Goal: Information Seeking & Learning: Check status

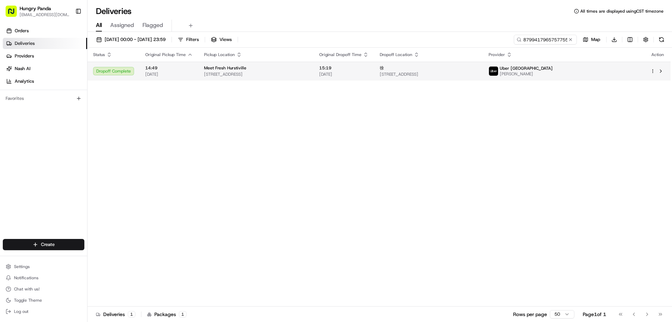
type input "8799417965757755581742"
click at [368, 71] on span "[DATE]" at bounding box center [343, 74] width 49 height 6
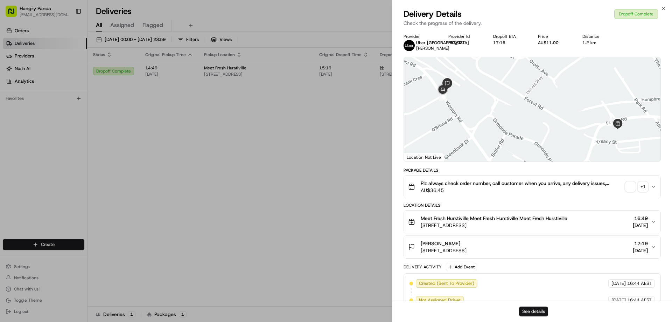
click at [525, 309] on button "See details" at bounding box center [533, 311] width 29 height 10
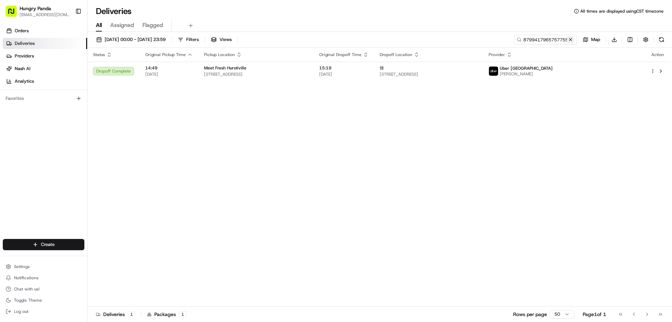
click at [569, 40] on button at bounding box center [570, 39] width 7 height 7
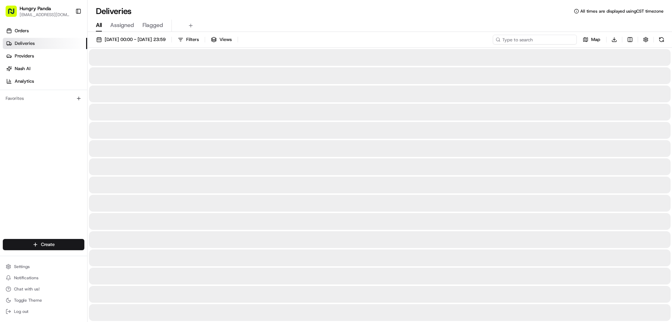
click at [569, 40] on input at bounding box center [535, 40] width 84 height 10
paste input "769848108535374459314"
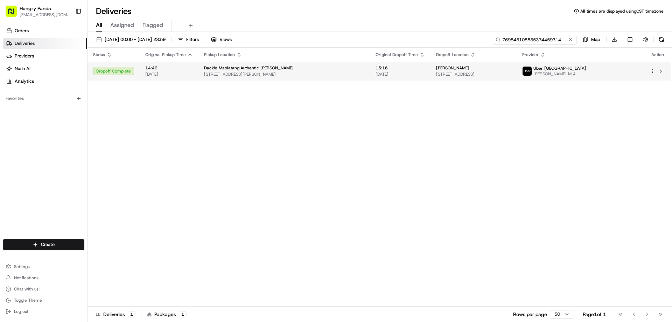
type input "769848108535374459314"
click at [375, 74] on span "[DATE]" at bounding box center [399, 74] width 49 height 6
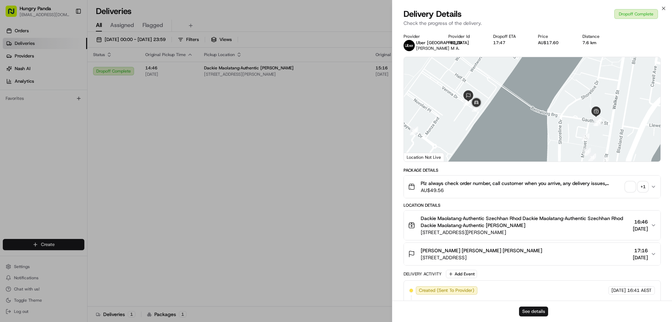
click at [529, 313] on button "See details" at bounding box center [533, 311] width 29 height 10
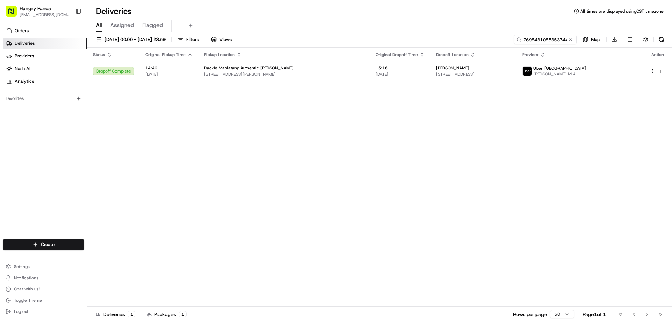
click at [571, 41] on button at bounding box center [570, 39] width 7 height 7
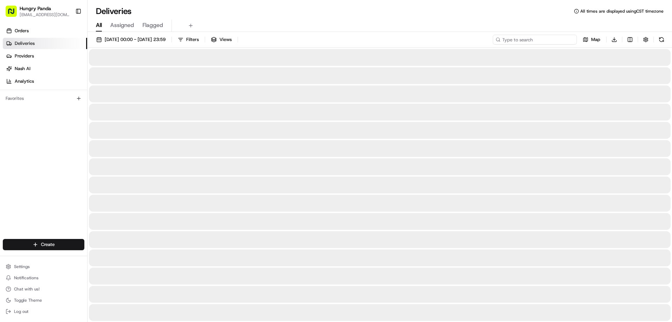
click at [571, 41] on input at bounding box center [535, 40] width 84 height 10
paste input "7688486465152728011399"
type input "7688486465152728011399"
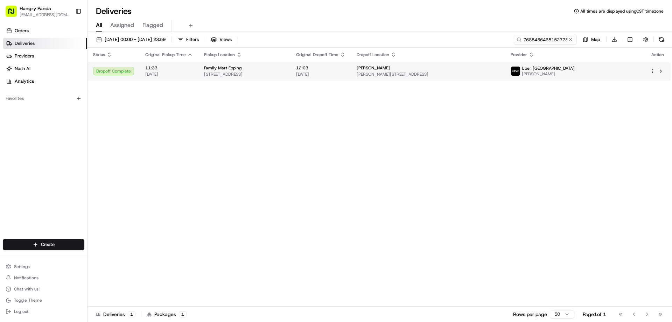
click at [351, 72] on td "12:03 [DATE]" at bounding box center [320, 71] width 61 height 19
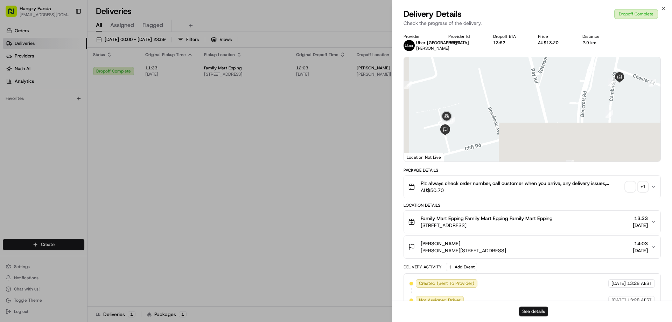
click at [536, 308] on button "See details" at bounding box center [533, 311] width 29 height 10
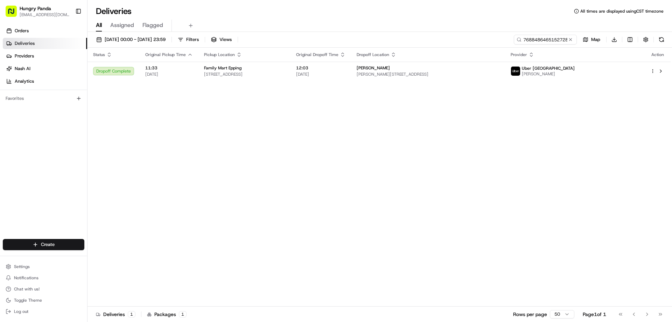
click at [570, 38] on button at bounding box center [570, 39] width 7 height 7
click at [570, 38] on input at bounding box center [535, 40] width 84 height 10
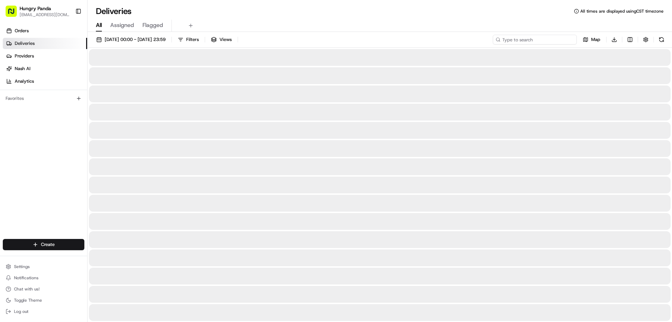
paste input "9374435785556782871579"
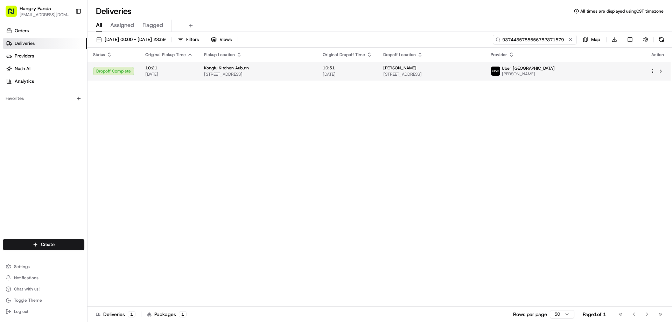
type input "9374435785556782871579"
click at [372, 70] on span "10:51" at bounding box center [347, 68] width 49 height 6
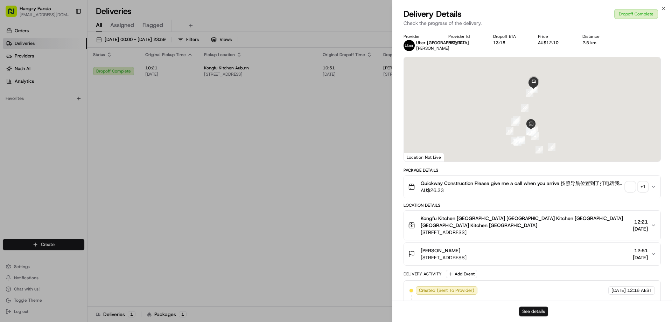
click at [539, 311] on button "See details" at bounding box center [533, 311] width 29 height 10
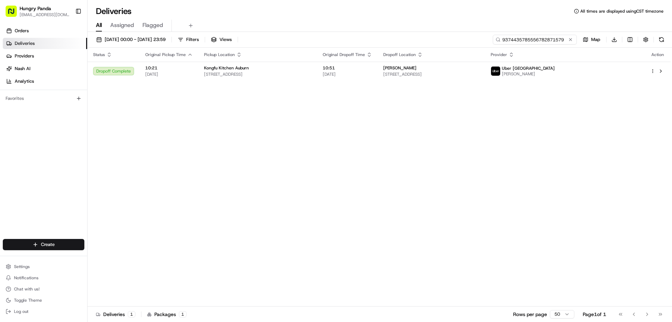
click at [566, 43] on input "9374435785556782871579" at bounding box center [535, 40] width 84 height 10
click at [570, 38] on button at bounding box center [570, 39] width 7 height 7
click at [570, 38] on input at bounding box center [535, 40] width 84 height 10
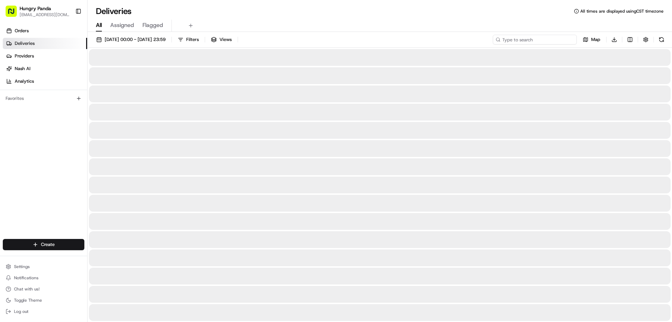
paste input "5072418415551780541576"
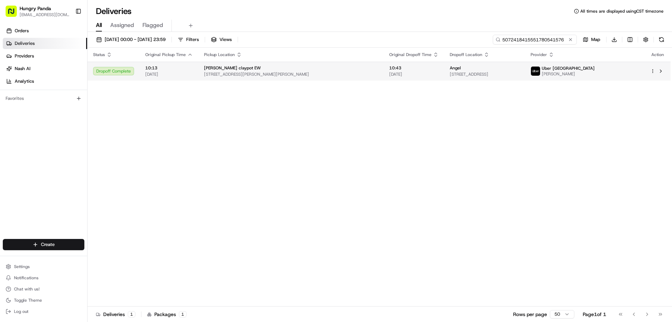
type input "5072418415551780541576"
click at [389, 73] on span "[DATE]" at bounding box center [413, 74] width 49 height 6
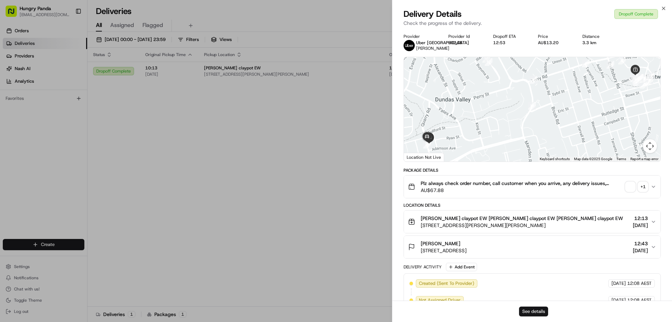
click at [539, 311] on button "See details" at bounding box center [533, 311] width 29 height 10
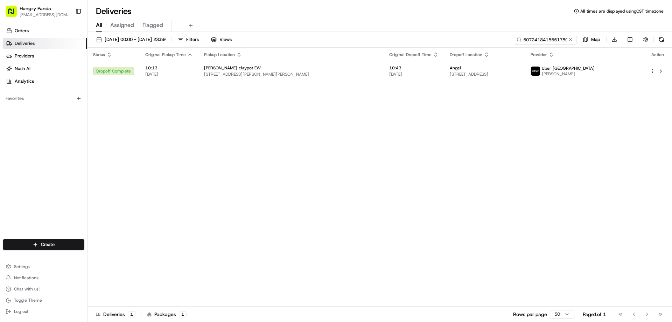
click at [571, 38] on button at bounding box center [570, 39] width 7 height 7
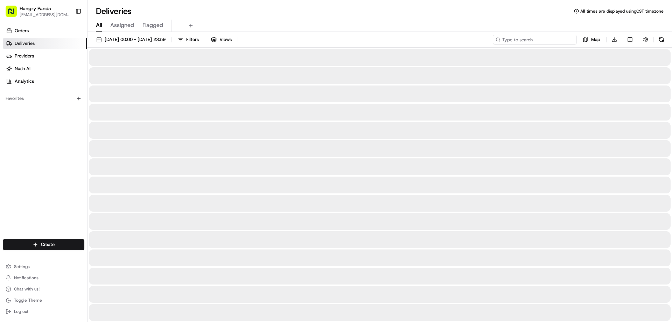
click at [571, 38] on input at bounding box center [535, 40] width 84 height 10
paste input "7409526565750723171950"
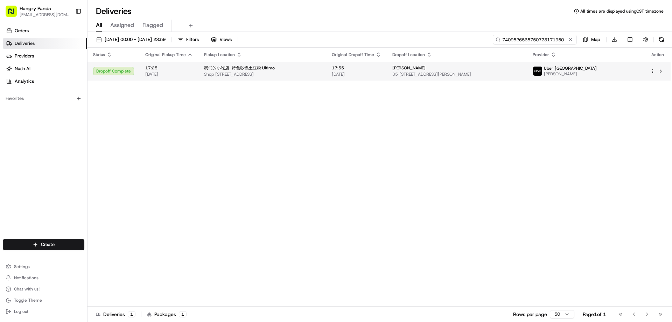
type input "7409526565750723171950"
click at [366, 77] on span "[DATE]" at bounding box center [356, 74] width 49 height 6
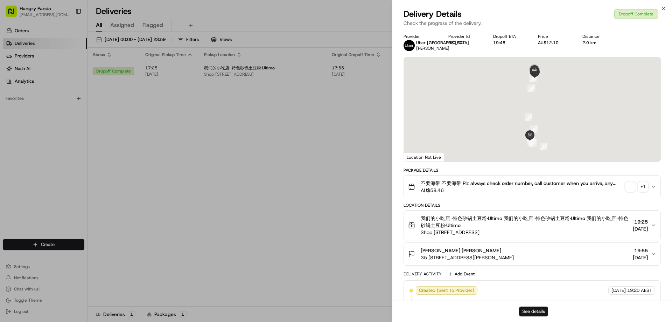
click at [533, 313] on button "See details" at bounding box center [533, 311] width 29 height 10
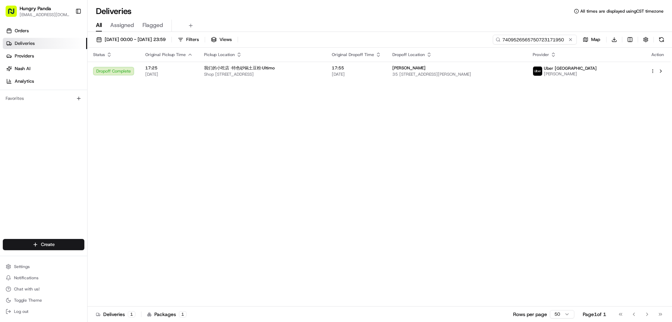
drag, startPoint x: 558, startPoint y: 40, endPoint x: 553, endPoint y: 41, distance: 4.6
click at [558, 40] on input "7409526565750723171950" at bounding box center [535, 40] width 84 height 10
click at [571, 42] on button at bounding box center [570, 39] width 7 height 7
drag, startPoint x: 571, startPoint y: 42, endPoint x: 565, endPoint y: 44, distance: 6.3
click at [571, 42] on input at bounding box center [535, 40] width 84 height 10
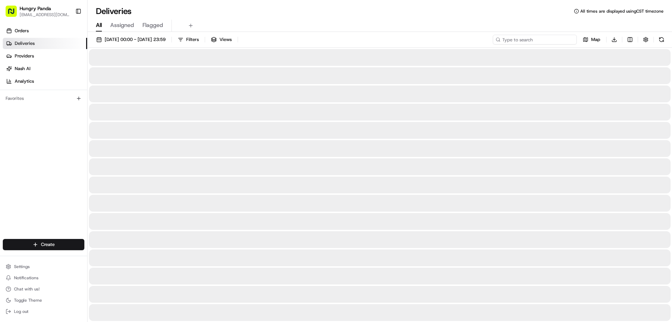
paste input "0519509715056718551802"
type input "0519509715056718551802"
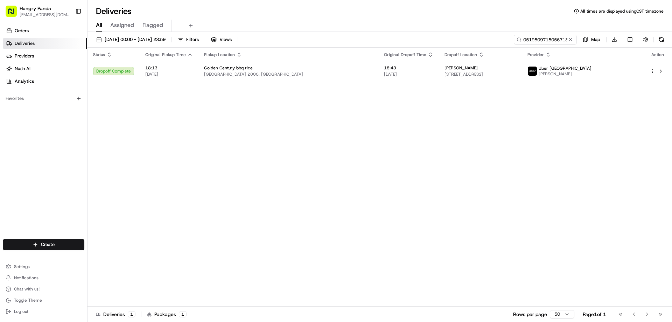
click at [381, 61] on th "Original Dropoff Time" at bounding box center [408, 55] width 61 height 14
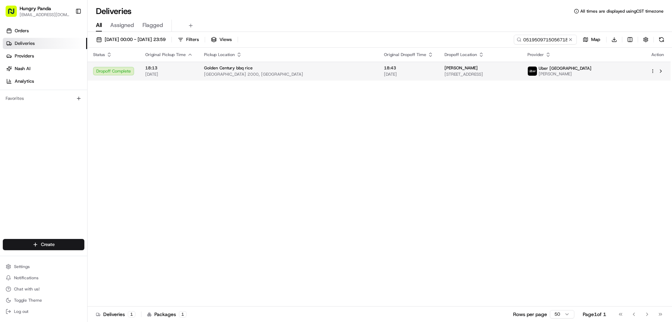
click at [385, 74] on span "[DATE]" at bounding box center [408, 74] width 49 height 6
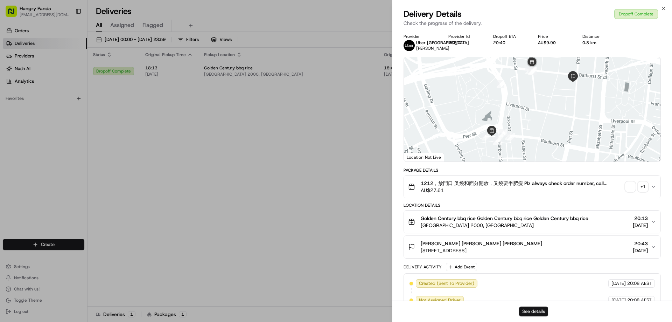
click at [535, 312] on button "See details" at bounding box center [533, 311] width 29 height 10
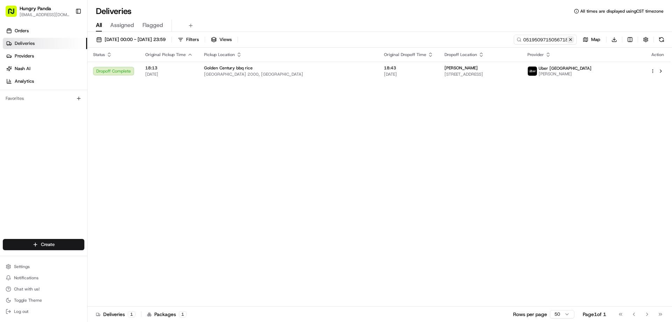
click at [571, 38] on button at bounding box center [570, 39] width 7 height 7
drag, startPoint x: 571, startPoint y: 38, endPoint x: 565, endPoint y: 38, distance: 5.6
click at [571, 38] on input at bounding box center [535, 40] width 84 height 10
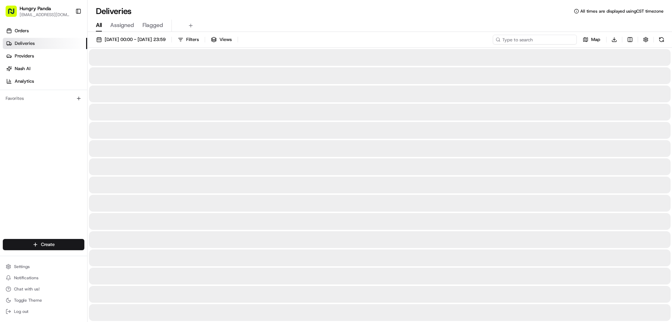
paste input "3285484875956725331318"
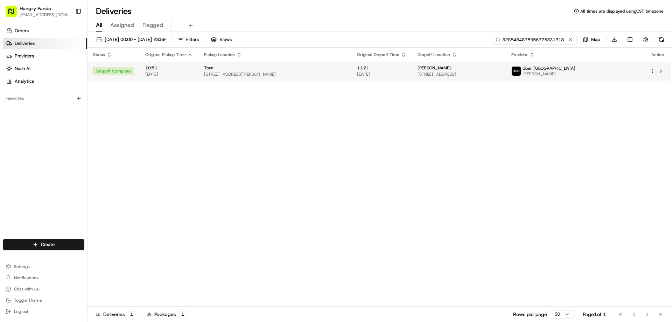
type input "3285484875956725331318"
click at [374, 70] on span "11:21" at bounding box center [381, 68] width 49 height 6
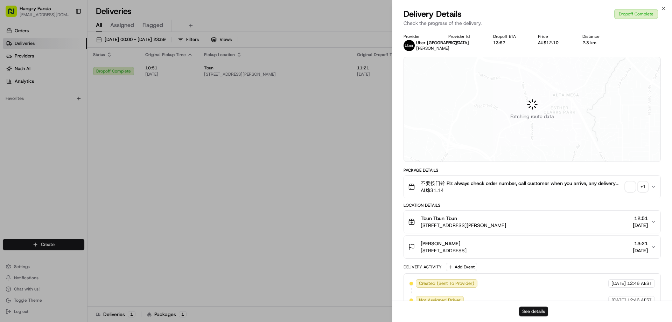
click at [537, 312] on button "See details" at bounding box center [533, 311] width 29 height 10
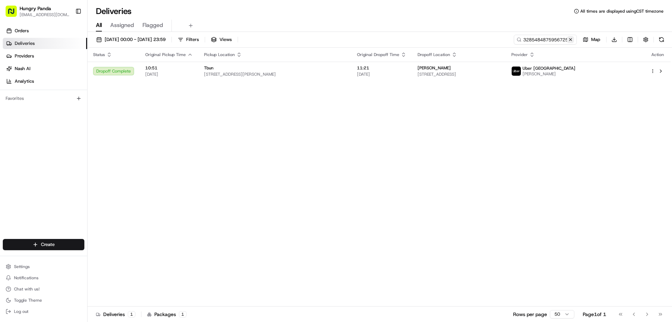
click at [569, 40] on button at bounding box center [570, 39] width 7 height 7
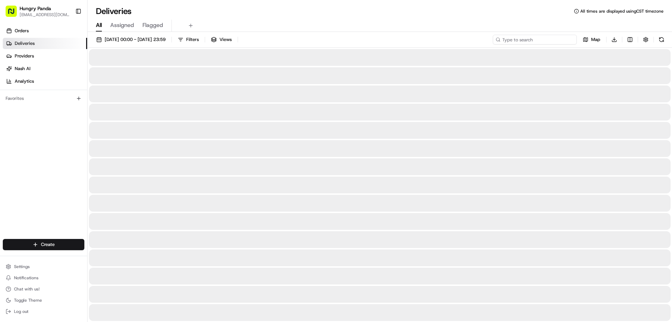
click at [569, 40] on input at bounding box center [535, 40] width 84 height 10
paste input "1915519085256788742076"
type input "1915519085256788742076"
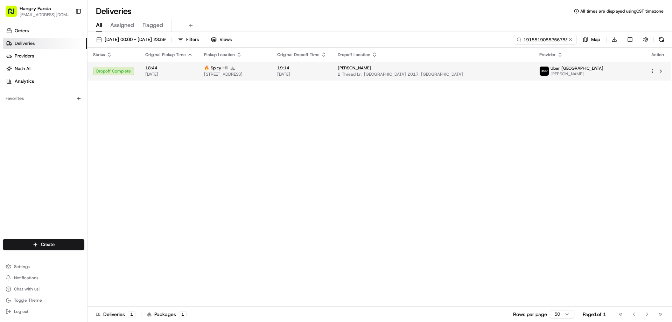
click at [271, 70] on td "🔥 Spicy Hill ⛰️ [STREET_ADDRESS]" at bounding box center [234, 71] width 73 height 19
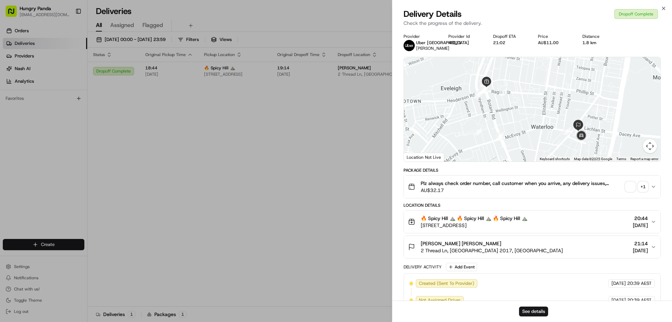
click at [534, 316] on div "See details" at bounding box center [532, 310] width 280 height 21
click at [538, 313] on button "See details" at bounding box center [533, 311] width 29 height 10
click at [402, 140] on div "Provider Uber [GEOGRAPHIC_DATA] [PERSON_NAME] Provider Id 4EB21 Dropoff ETA 21:…" at bounding box center [532, 247] width 280 height 436
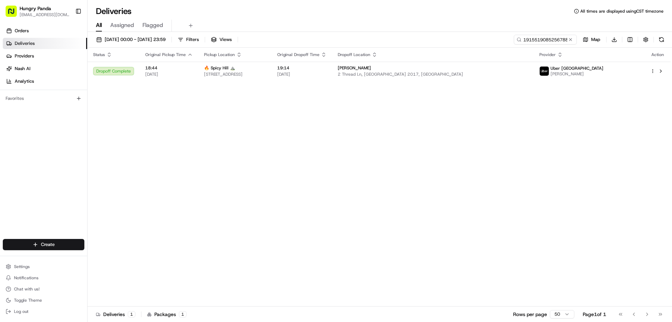
click at [571, 40] on button at bounding box center [570, 39] width 7 height 7
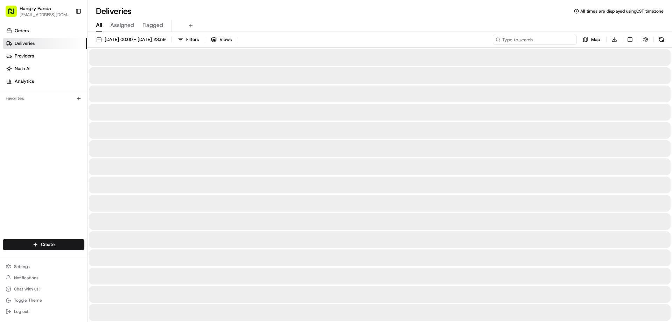
click at [571, 40] on input at bounding box center [535, 40] width 84 height 10
paste input "2601577255359798191480"
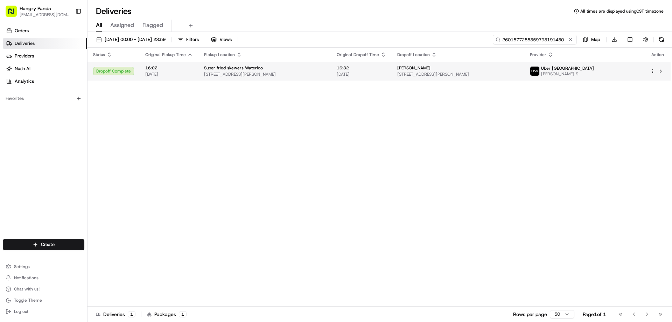
type input "2601577255359798191480"
click at [359, 71] on span "16:32" at bounding box center [361, 68] width 49 height 6
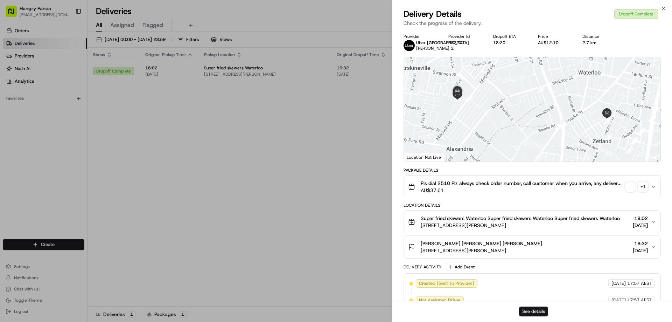
click at [531, 310] on button "See details" at bounding box center [533, 311] width 29 height 10
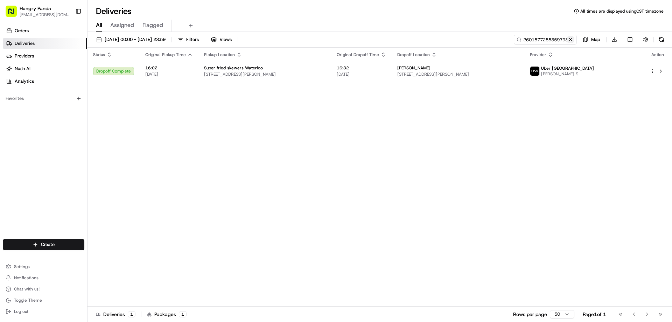
click at [571, 39] on button at bounding box center [570, 39] width 7 height 7
click at [571, 39] on input at bounding box center [535, 40] width 84 height 10
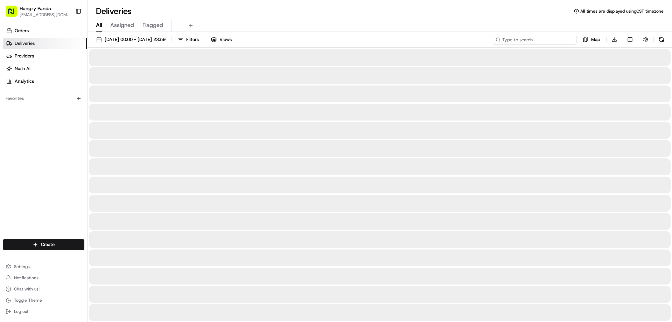
paste input "6907557435350719801927"
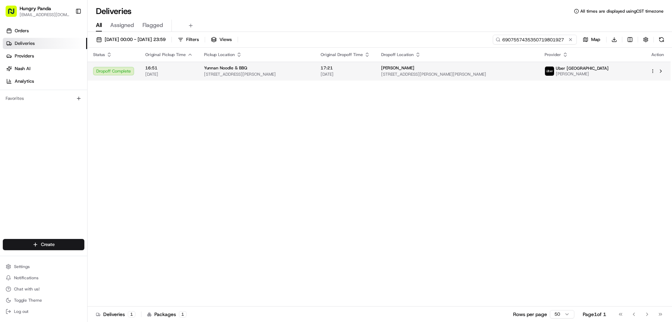
type input "6907557435350719801927"
click at [370, 72] on span "[DATE]" at bounding box center [344, 74] width 49 height 6
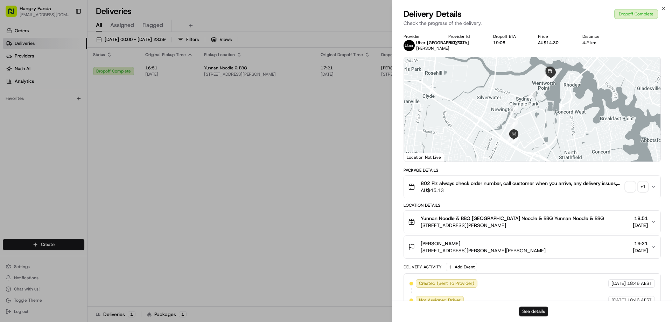
click at [531, 308] on button "See details" at bounding box center [533, 311] width 29 height 10
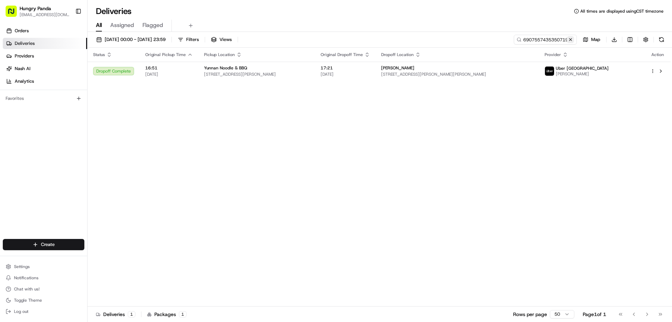
click at [570, 40] on button at bounding box center [570, 39] width 7 height 7
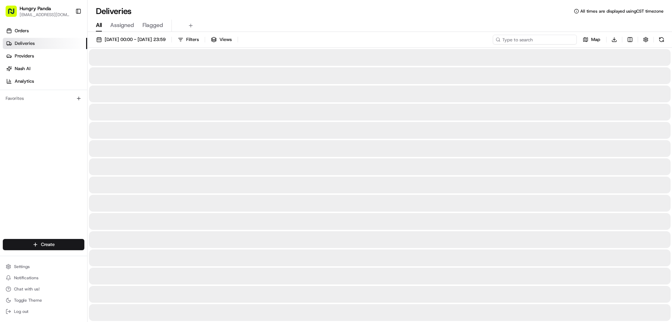
drag, startPoint x: 570, startPoint y: 40, endPoint x: 562, endPoint y: 42, distance: 9.0
click at [570, 40] on input at bounding box center [535, 40] width 84 height 10
paste input "3313583815052725501738"
type input "3313583815052725501738"
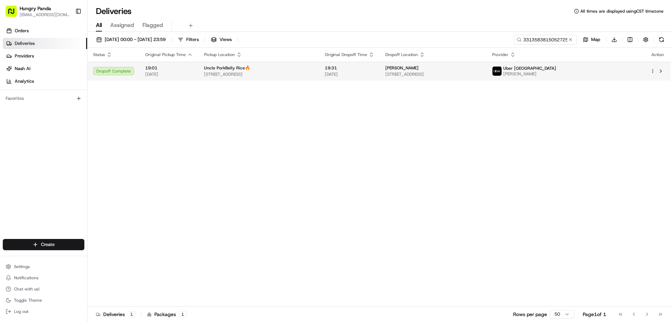
click at [313, 76] on span "[STREET_ADDRESS]" at bounding box center [259, 74] width 110 height 6
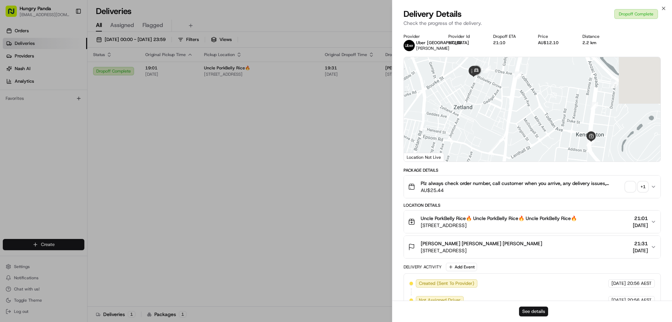
click at [542, 308] on button "See details" at bounding box center [533, 311] width 29 height 10
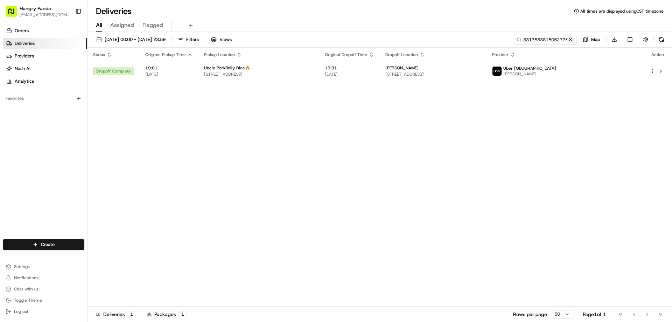
click at [570, 38] on button at bounding box center [570, 39] width 7 height 7
click at [570, 38] on input at bounding box center [535, 40] width 84 height 10
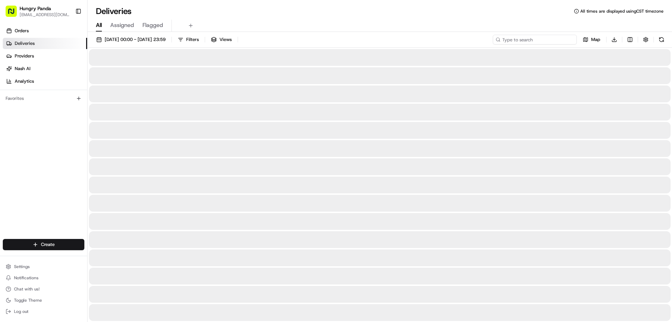
paste input "2990488615450744591451"
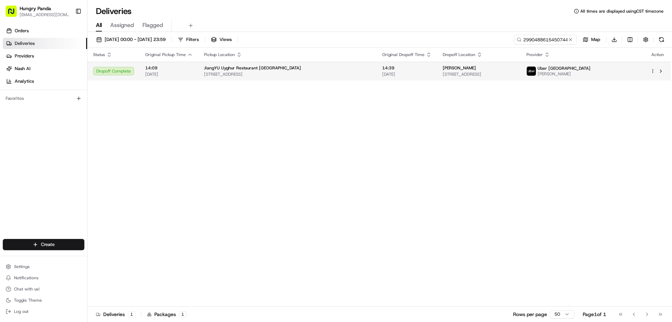
click at [383, 72] on span "[DATE]" at bounding box center [406, 74] width 49 height 6
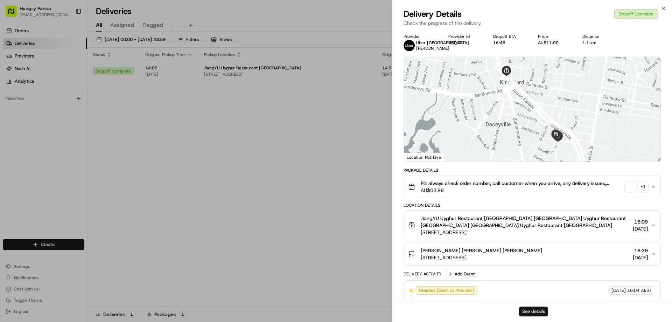
click at [539, 312] on button "See details" at bounding box center [533, 311] width 29 height 10
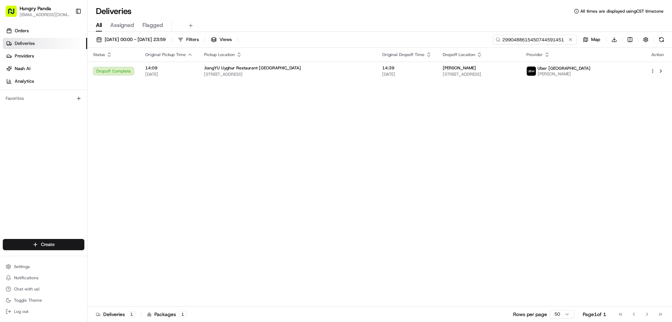
click at [550, 39] on input "2990488615450744591451" at bounding box center [535, 40] width 84 height 10
paste input "5582475245059763231409"
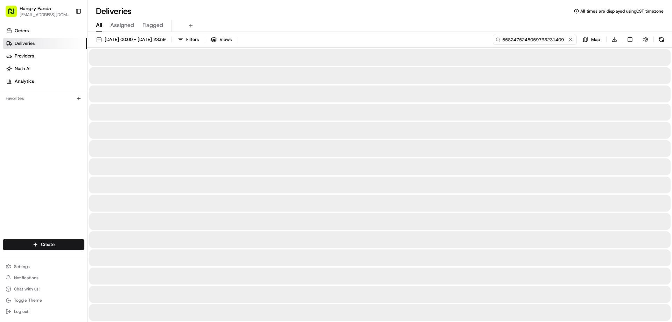
type input "5582475245059763231409"
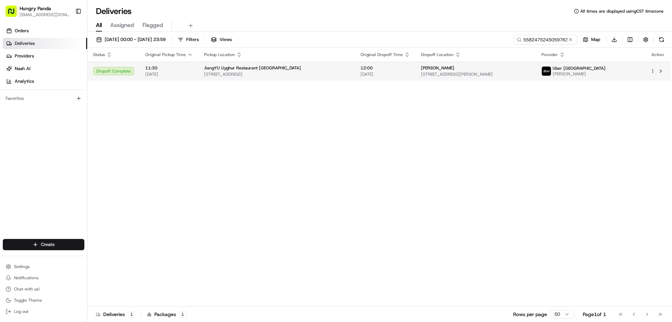
click at [353, 65] on td "JiangYU Uyghur Restaurant [GEOGRAPHIC_DATA] [STREET_ADDRESS]" at bounding box center [276, 71] width 156 height 19
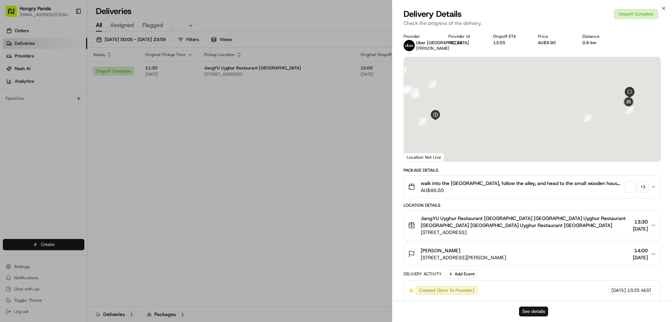
click at [534, 312] on button "See details" at bounding box center [533, 311] width 29 height 10
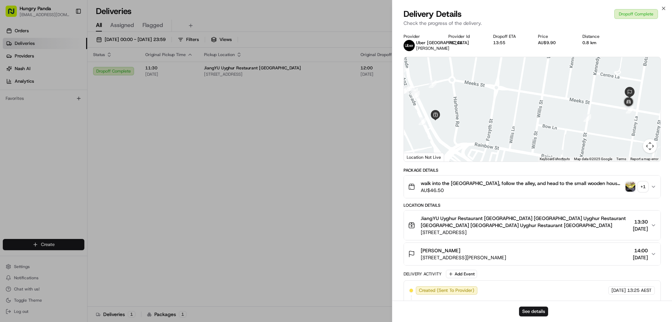
drag, startPoint x: 290, startPoint y: 186, endPoint x: 341, endPoint y: 89, distance: 110.0
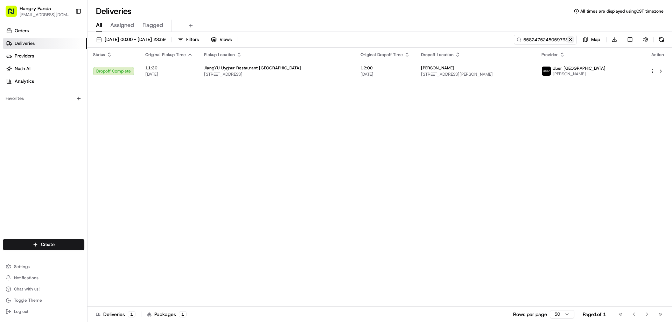
click at [567, 40] on button at bounding box center [570, 39] width 7 height 7
click at [567, 40] on input at bounding box center [535, 40] width 84 height 10
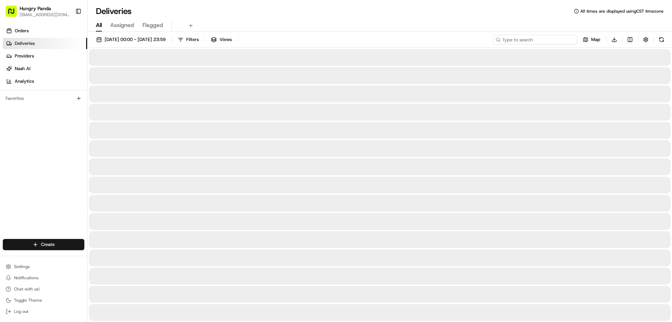
paste input "530652728595278647728"
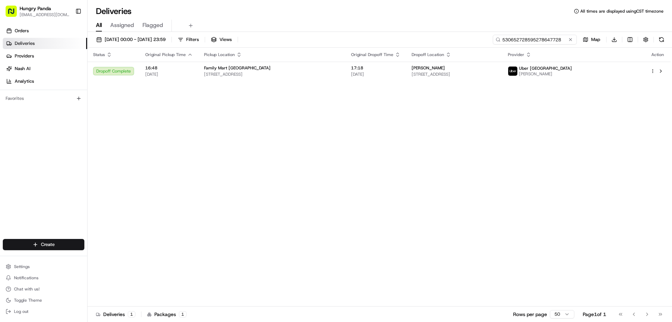
type input "530652728595278647728"
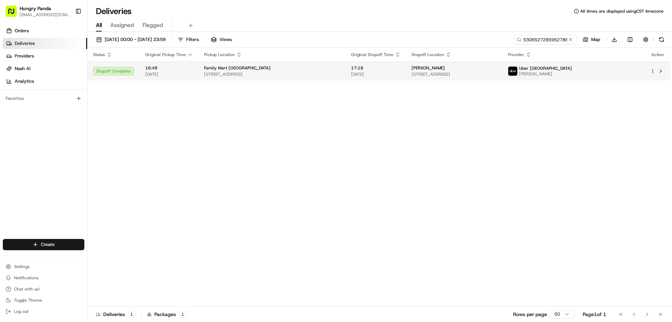
click at [400, 71] on span "17:18" at bounding box center [375, 68] width 49 height 6
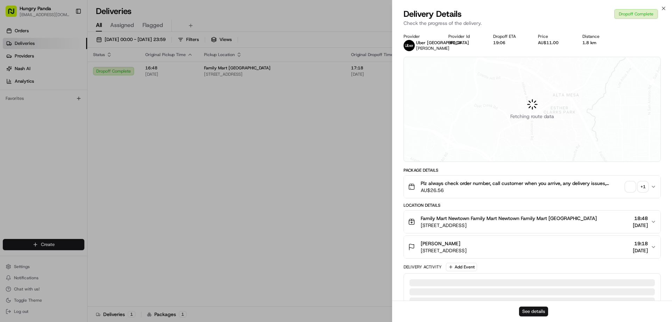
click at [538, 311] on button "See details" at bounding box center [533, 311] width 29 height 10
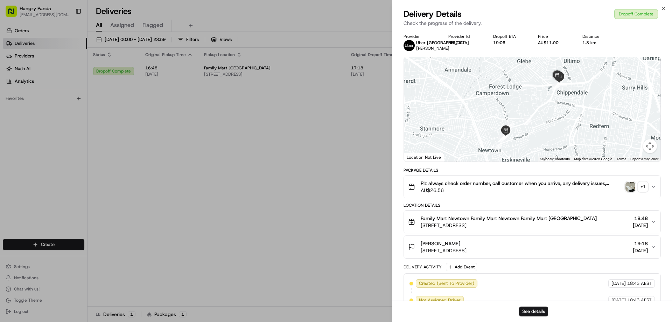
drag, startPoint x: 349, startPoint y: 105, endPoint x: 395, endPoint y: 87, distance: 48.6
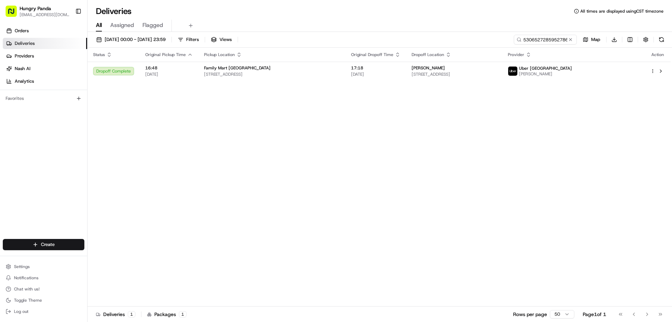
click at [571, 38] on button at bounding box center [570, 39] width 7 height 7
click at [571, 38] on input at bounding box center [535, 40] width 84 height 10
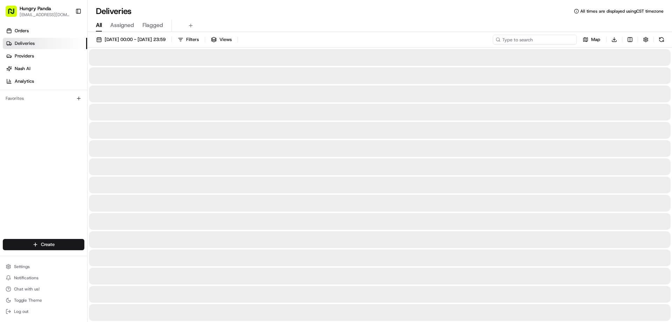
paste input "2112543145950773731955"
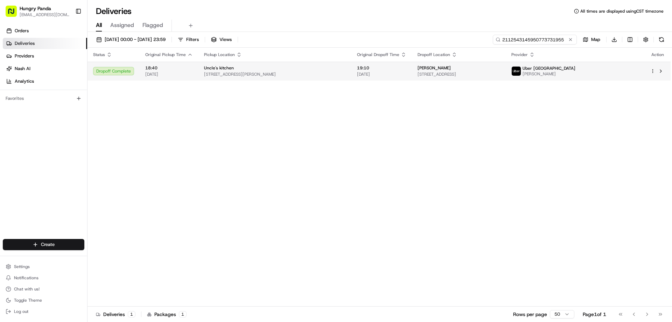
type input "2112543145950773731955"
click at [406, 67] on span "19:10" at bounding box center [381, 68] width 49 height 6
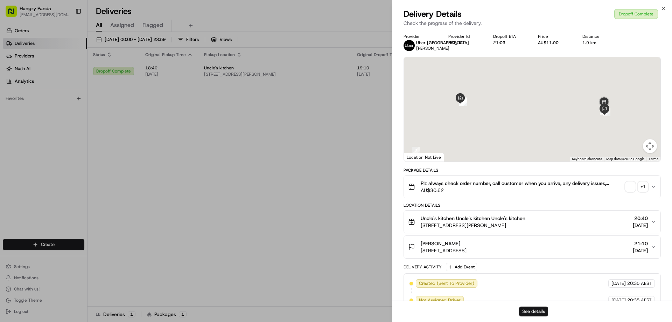
click at [527, 310] on button "See details" at bounding box center [533, 311] width 29 height 10
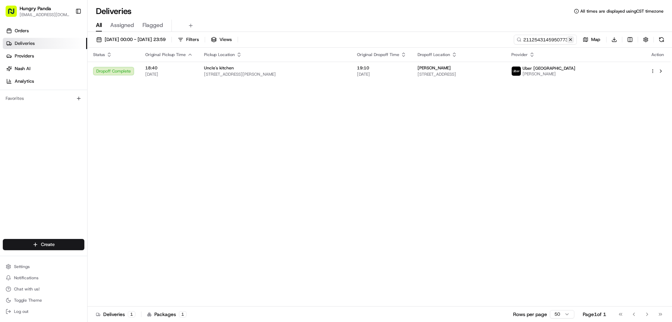
click at [572, 36] on button at bounding box center [570, 39] width 7 height 7
drag, startPoint x: 572, startPoint y: 36, endPoint x: 554, endPoint y: 41, distance: 18.7
click at [572, 36] on input at bounding box center [535, 40] width 84 height 10
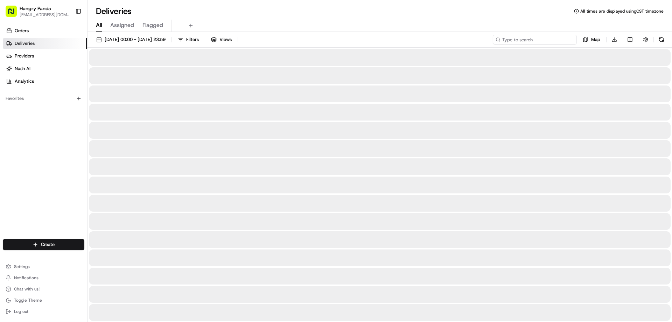
paste input "557949762505375372684"
type input "557949762505375372684"
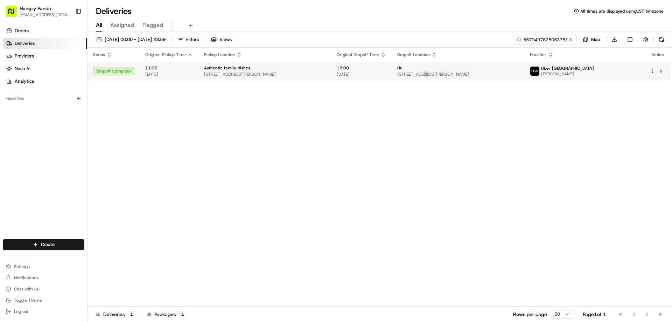
drag, startPoint x: 438, startPoint y: 74, endPoint x: 467, endPoint y: 78, distance: 28.6
click at [438, 75] on span "[STREET_ADDRESS][PERSON_NAME]" at bounding box center [457, 74] width 121 height 6
click at [314, 70] on div "Authentic family dishes" at bounding box center [264, 68] width 121 height 6
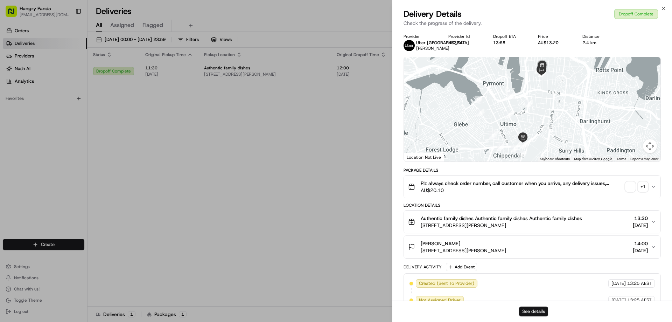
click at [543, 308] on button "See details" at bounding box center [533, 311] width 29 height 10
drag, startPoint x: 345, startPoint y: 132, endPoint x: 389, endPoint y: 0, distance: 139.5
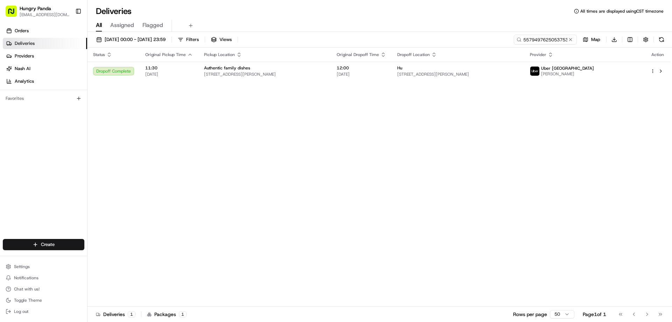
click at [570, 40] on button at bounding box center [570, 39] width 7 height 7
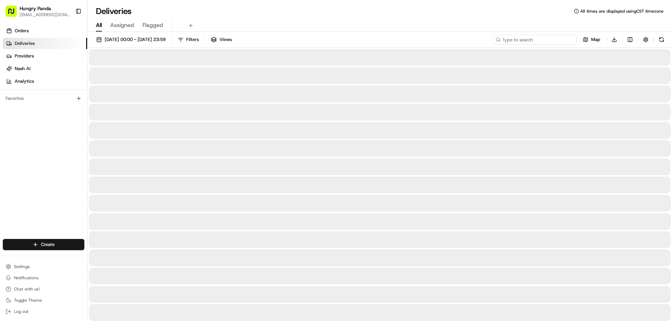
click at [570, 40] on input at bounding box center [535, 40] width 84 height 10
paste input "7714585875853762012216"
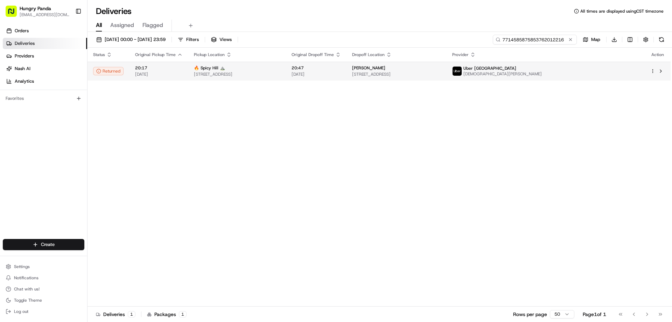
type input "7714585875853762012216"
click at [341, 74] on span "[DATE]" at bounding box center [315, 74] width 49 height 6
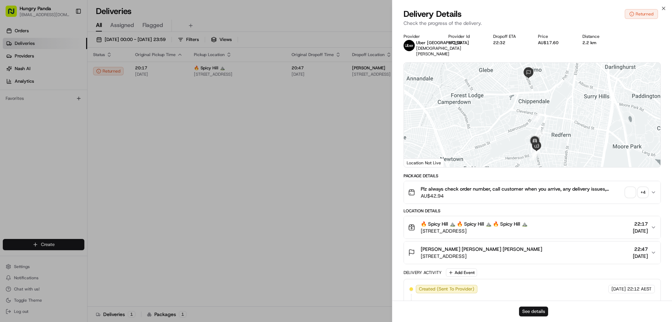
click at [540, 313] on button "See details" at bounding box center [533, 311] width 29 height 10
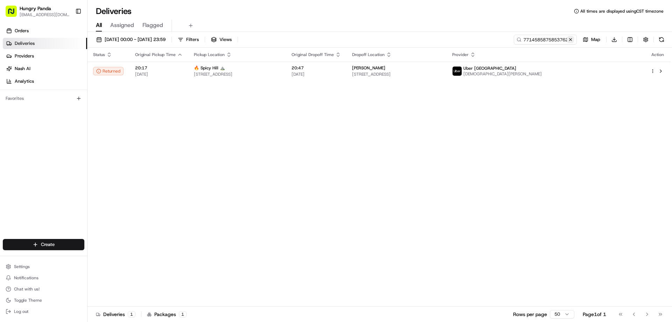
click at [571, 39] on button at bounding box center [570, 39] width 7 height 7
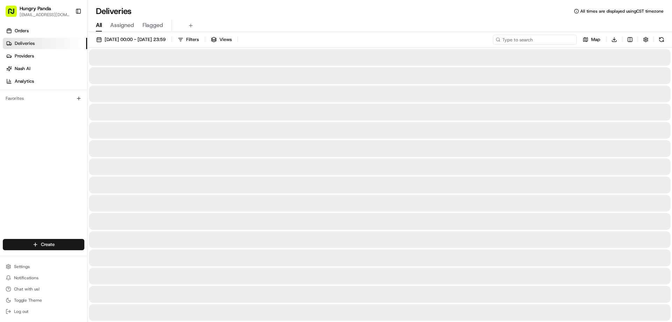
drag, startPoint x: 571, startPoint y: 39, endPoint x: 550, endPoint y: 43, distance: 21.8
click at [571, 39] on input at bounding box center [535, 40] width 84 height 10
paste input "401656991575071842729"
type input "401656991575071842729"
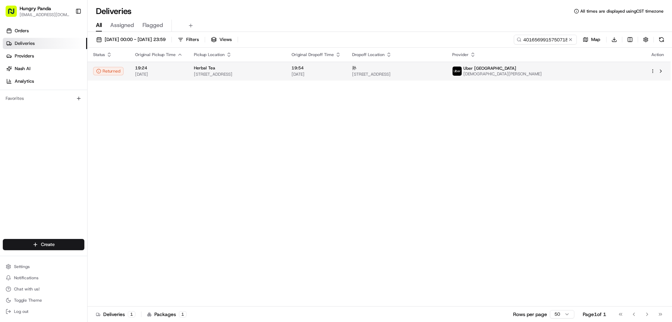
click at [404, 75] on td "孙 [STREET_ADDRESS]" at bounding box center [396, 71] width 100 height 19
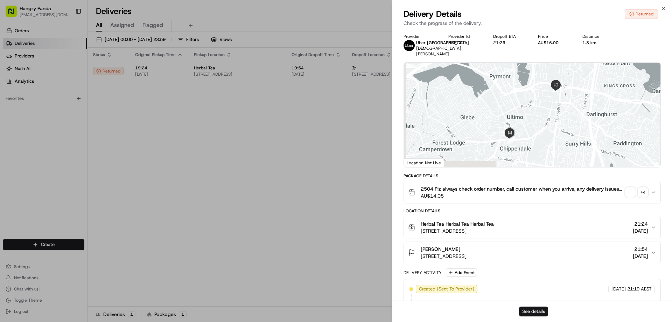
click at [537, 312] on button "See details" at bounding box center [533, 311] width 29 height 10
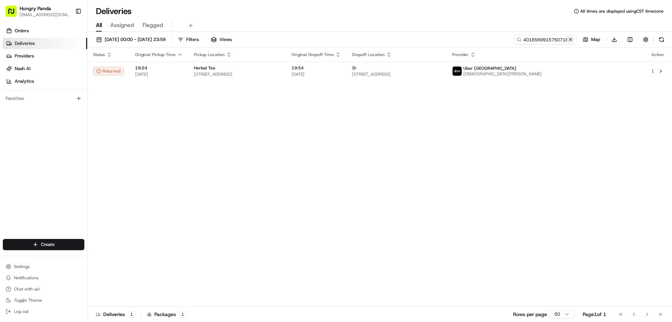
click at [569, 41] on button at bounding box center [570, 39] width 7 height 7
drag, startPoint x: 569, startPoint y: 41, endPoint x: 562, endPoint y: 42, distance: 7.4
click at [568, 41] on input at bounding box center [535, 40] width 84 height 10
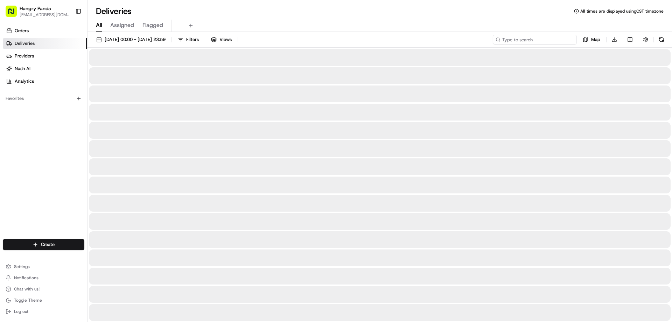
paste input "4101523555659730411307"
type input "4101523555659730411307"
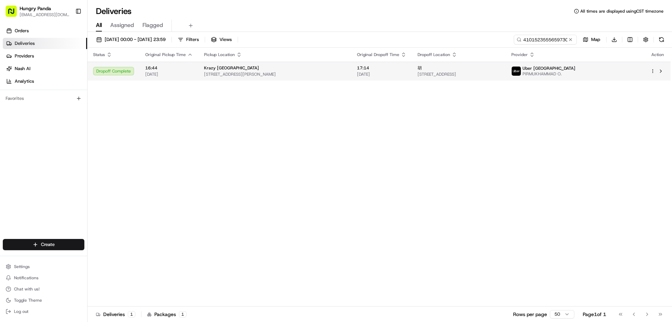
click at [375, 76] on span "[DATE]" at bounding box center [381, 74] width 49 height 6
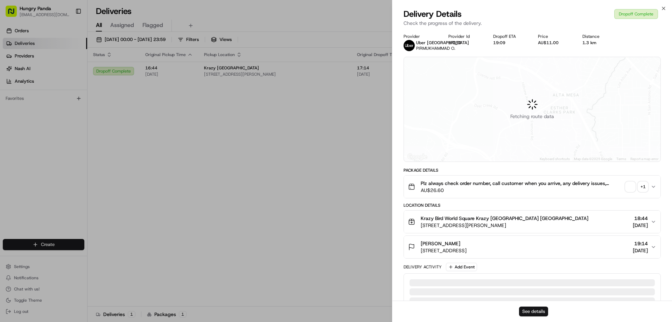
click at [542, 315] on button "See details" at bounding box center [533, 311] width 29 height 10
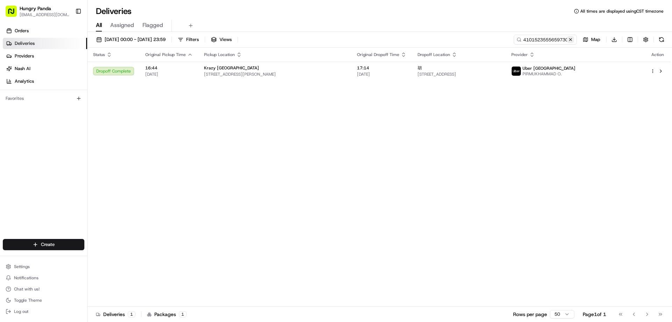
click at [569, 41] on button at bounding box center [570, 39] width 7 height 7
click at [568, 41] on input at bounding box center [535, 40] width 84 height 10
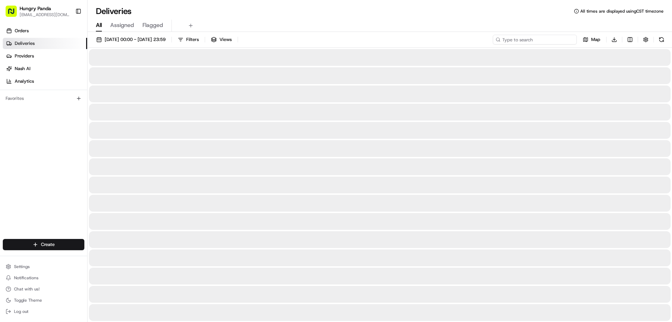
paste input "139241679545178831781"
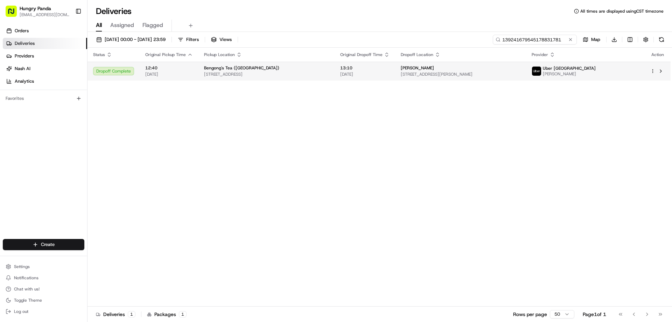
type input "139241679545178831781"
click at [409, 69] on td "Han [STREET_ADDRESS][PERSON_NAME]" at bounding box center [460, 71] width 131 height 19
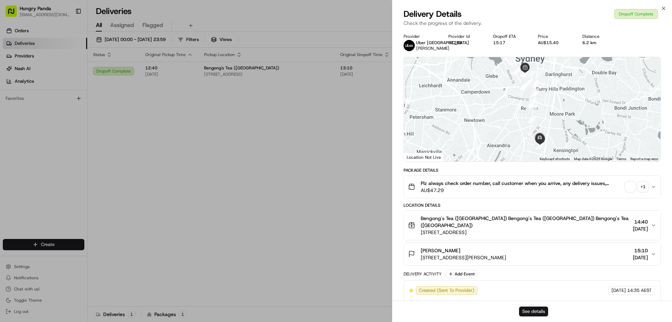
click at [537, 309] on button "See details" at bounding box center [533, 311] width 29 height 10
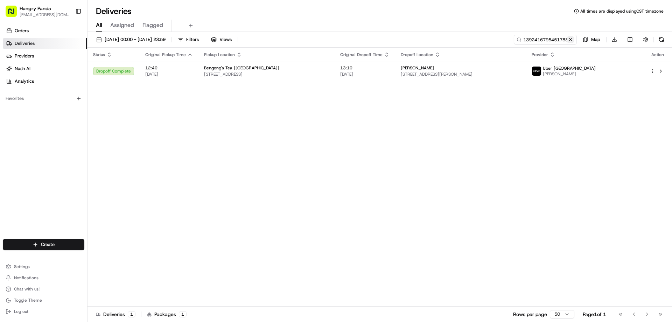
click at [572, 40] on button at bounding box center [570, 39] width 7 height 7
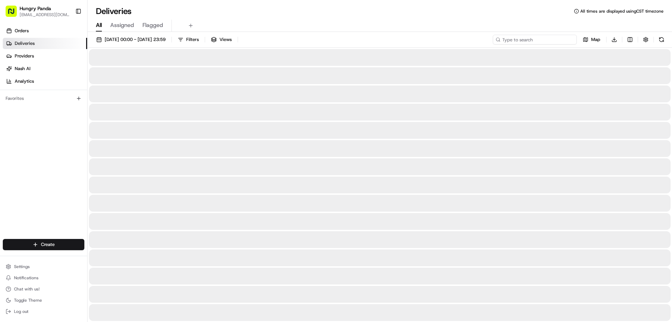
click at [550, 42] on input at bounding box center [535, 40] width 84 height 10
paste input "139241679545178831781"
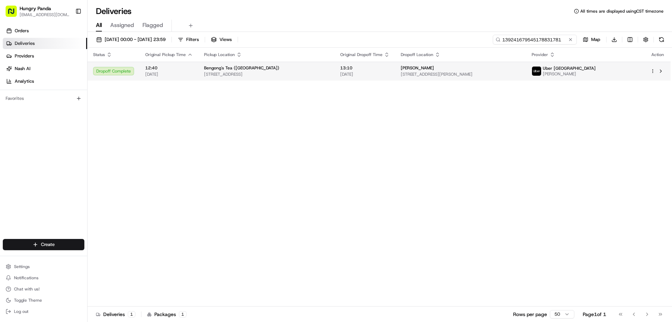
type input "139241679545178831781"
click at [435, 77] on td "Han [STREET_ADDRESS][PERSON_NAME]" at bounding box center [460, 71] width 131 height 19
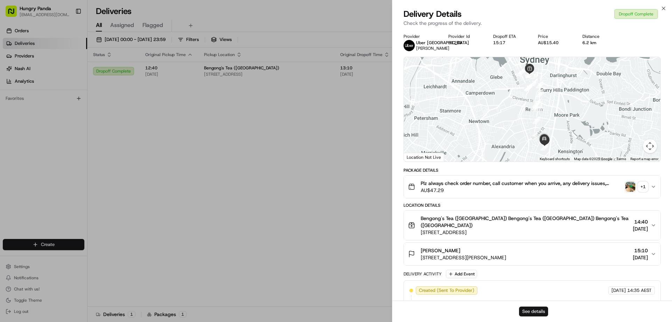
click at [544, 309] on button "See details" at bounding box center [533, 311] width 29 height 10
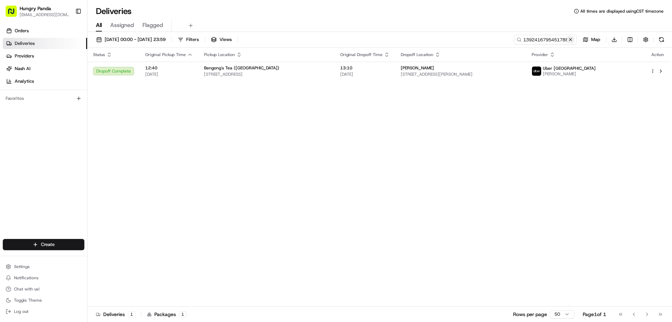
click at [569, 40] on button at bounding box center [570, 39] width 7 height 7
drag, startPoint x: 569, startPoint y: 40, endPoint x: 553, endPoint y: 43, distance: 15.2
click at [569, 40] on input at bounding box center [535, 40] width 84 height 10
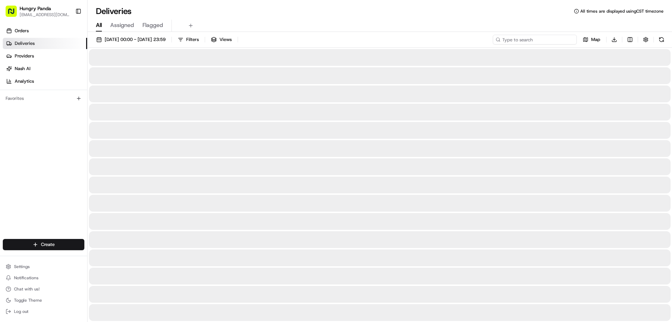
paste input "2333571385252723131063"
type input "2333571385252723131063"
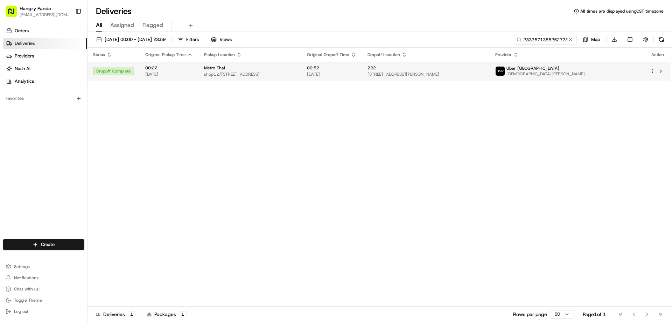
click at [362, 65] on td "00:52 [DATE]" at bounding box center [331, 71] width 61 height 19
click at [426, 62] on td "[STREET_ADDRESS][PERSON_NAME]" at bounding box center [426, 71] width 128 height 19
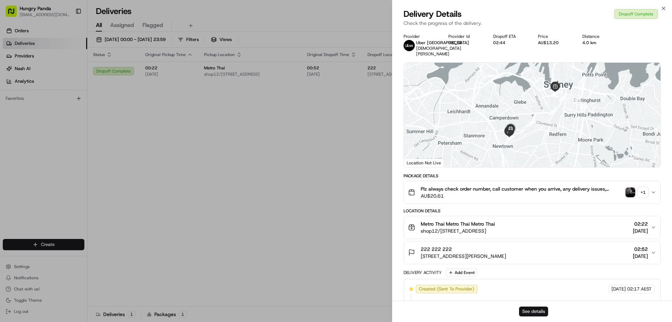
click at [533, 314] on button "See details" at bounding box center [533, 311] width 29 height 10
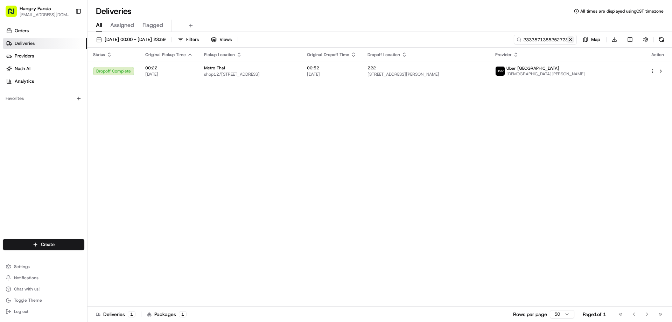
click at [571, 41] on button at bounding box center [570, 39] width 7 height 7
click at [571, 41] on input at bounding box center [535, 40] width 84 height 10
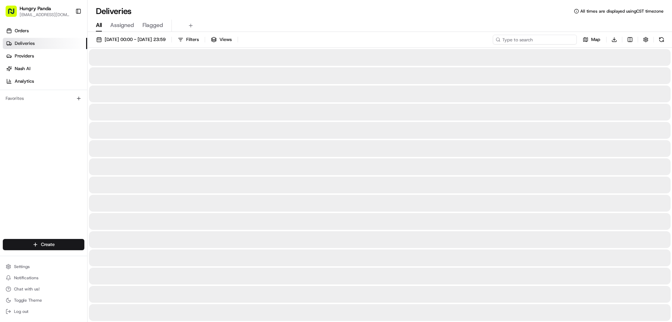
paste input "0849517765153739091771"
type input "0849517765153739091771"
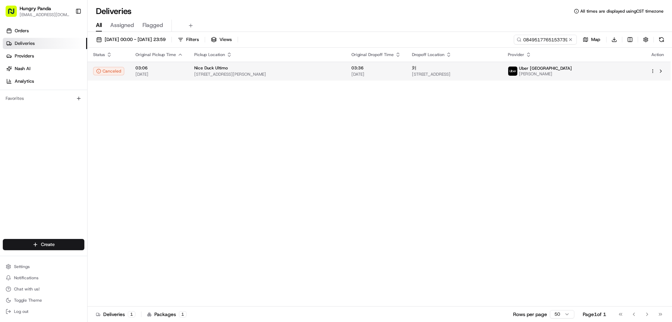
click at [351, 70] on span "03:36" at bounding box center [375, 68] width 49 height 6
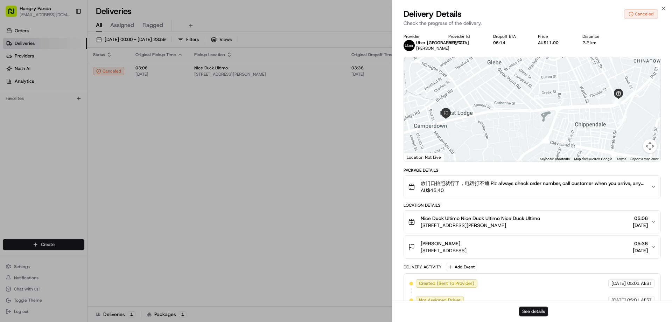
click at [530, 310] on button "See details" at bounding box center [533, 311] width 29 height 10
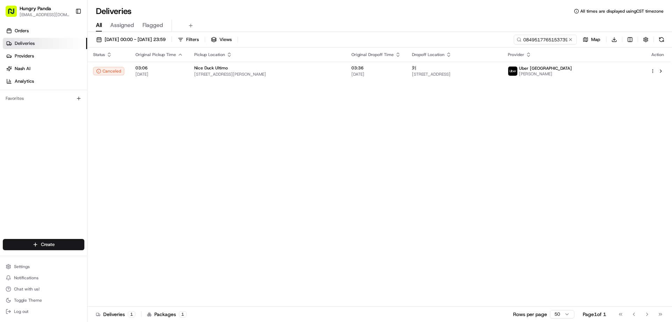
click at [571, 37] on button at bounding box center [570, 39] width 7 height 7
click at [571, 37] on input at bounding box center [535, 40] width 84 height 10
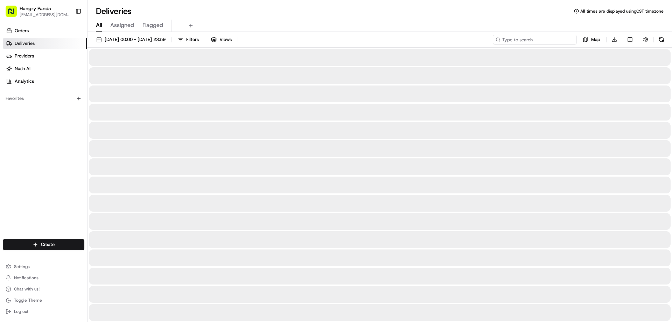
paste input "8748501155856794371266"
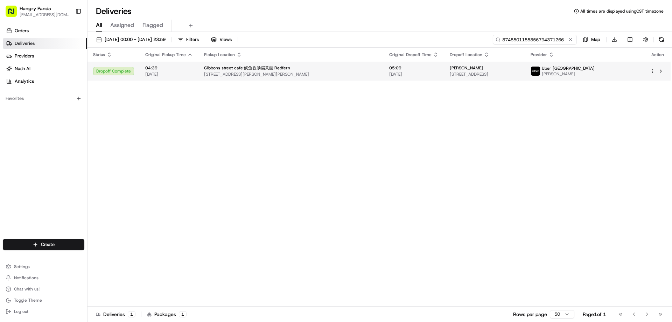
type input "8748501155856794371266"
click at [389, 72] on span "[DATE]" at bounding box center [413, 74] width 49 height 6
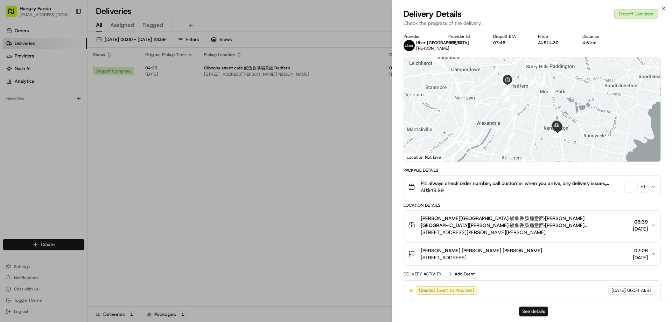
click at [530, 310] on button "See details" at bounding box center [533, 311] width 29 height 10
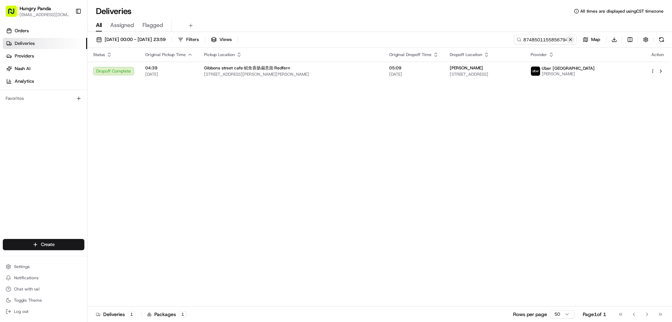
click at [573, 36] on button at bounding box center [570, 39] width 7 height 7
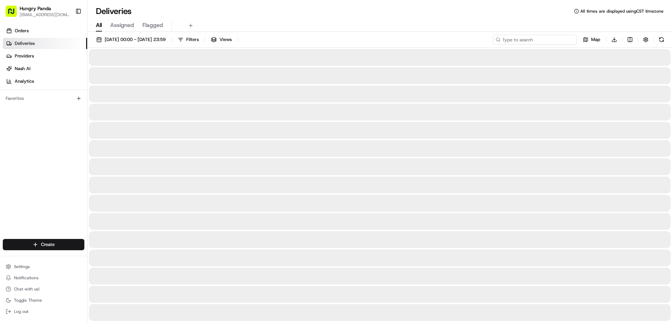
click at [571, 37] on input at bounding box center [535, 40] width 84 height 10
paste input "4486459085353704441789"
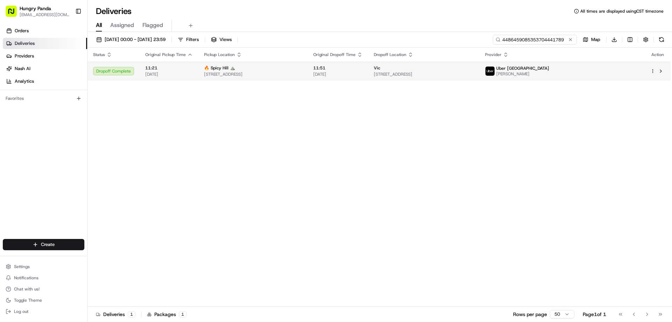
type input "4486459085353704441789"
click at [362, 68] on span "11:51" at bounding box center [337, 68] width 49 height 6
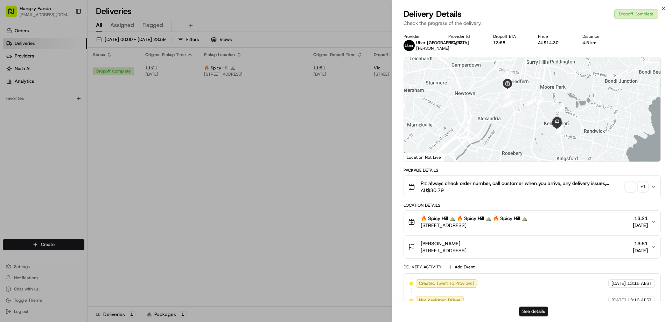
click at [527, 310] on button "See details" at bounding box center [533, 311] width 29 height 10
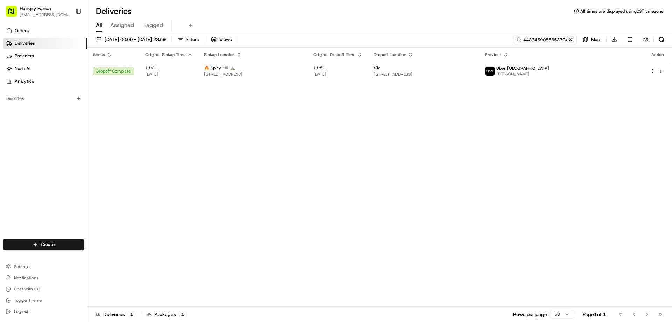
click at [570, 40] on button at bounding box center [570, 39] width 7 height 7
click at [570, 40] on input at bounding box center [535, 40] width 84 height 10
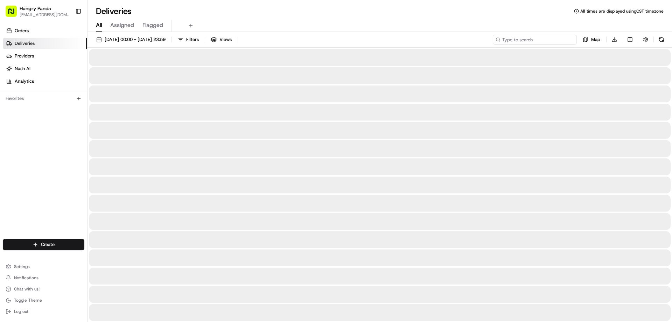
paste input "835055268575773132640"
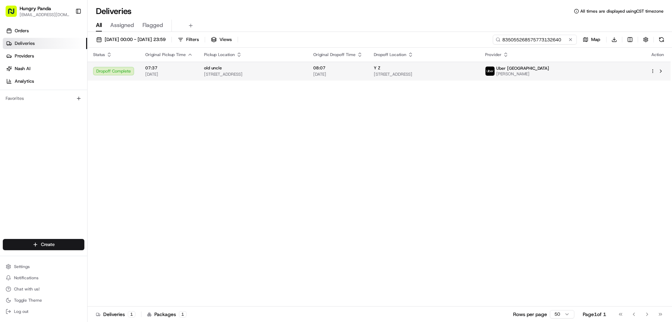
type input "835055268575773132640"
click at [368, 68] on td "08:07 [DATE]" at bounding box center [338, 71] width 61 height 19
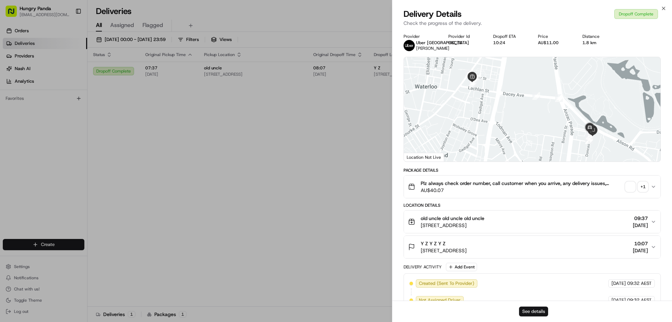
click at [537, 309] on button "See details" at bounding box center [533, 311] width 29 height 10
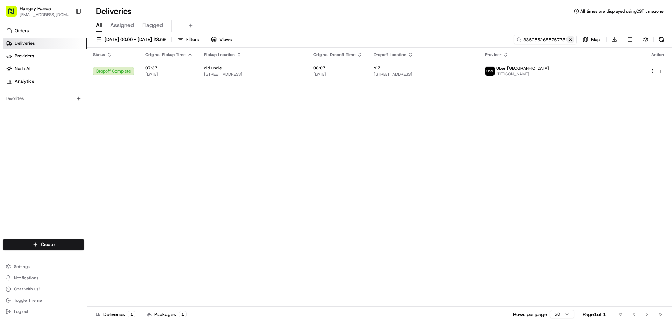
click at [570, 38] on button at bounding box center [570, 39] width 7 height 7
click at [570, 38] on input at bounding box center [535, 40] width 84 height 10
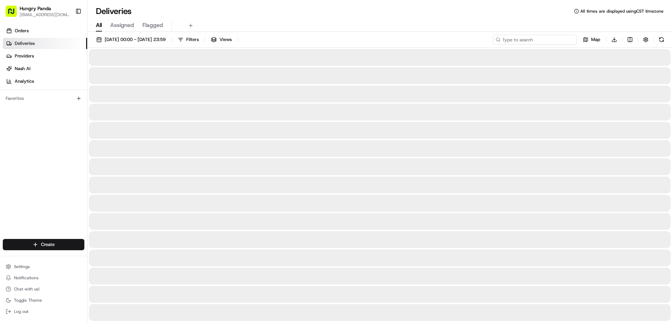
paste input "7754535135256794351036"
type input "7754535135256794351036"
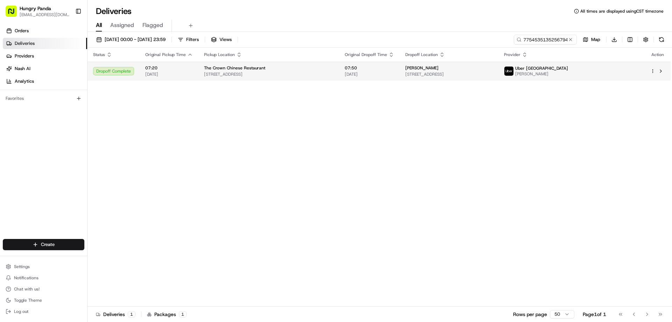
click at [362, 74] on span "[DATE]" at bounding box center [369, 74] width 49 height 6
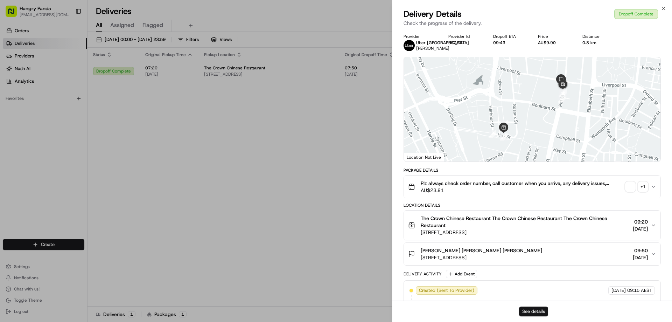
click at [529, 308] on button "See details" at bounding box center [533, 311] width 29 height 10
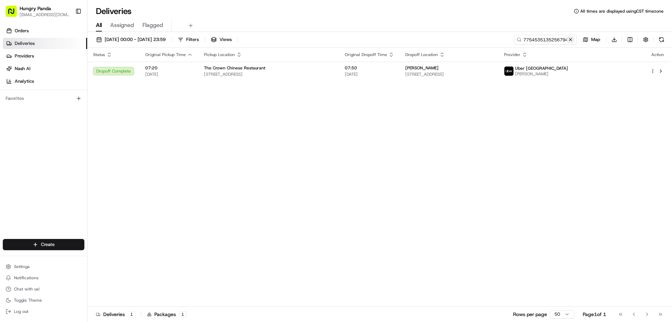
click at [570, 40] on button at bounding box center [570, 39] width 7 height 7
click at [570, 40] on input at bounding box center [535, 40] width 84 height 10
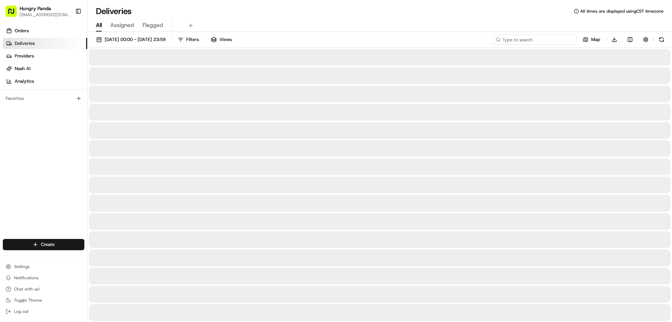
paste input "315556206525778272545"
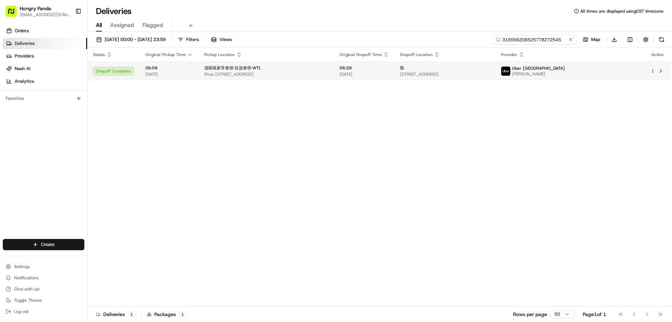
type input "315556206525778272545"
click at [388, 72] on span "[DATE]" at bounding box center [363, 74] width 49 height 6
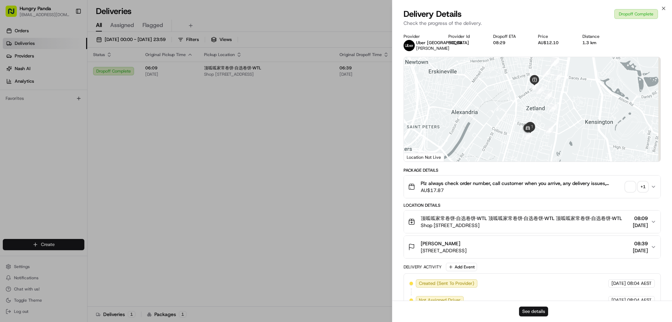
click at [537, 306] on button "See details" at bounding box center [533, 311] width 29 height 10
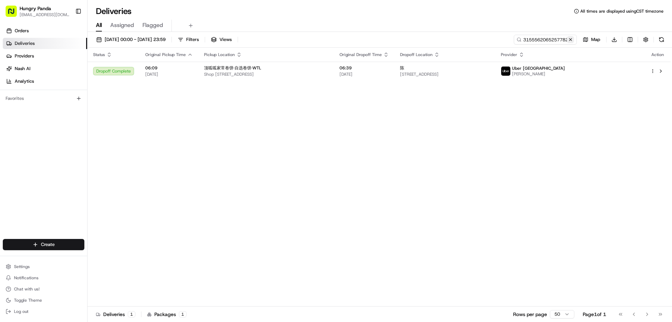
click at [570, 39] on button at bounding box center [570, 39] width 7 height 7
click at [570, 39] on input at bounding box center [535, 40] width 84 height 10
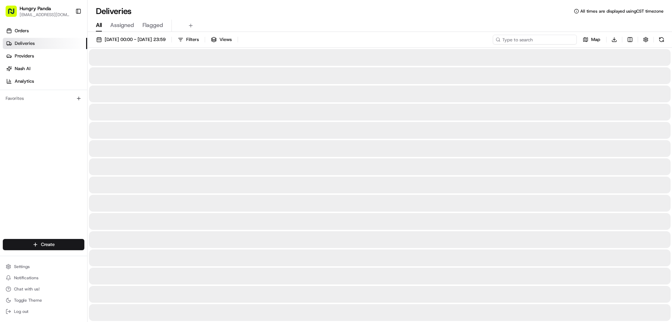
paste input "2068593775255706541624"
type input "2068593775255706541624"
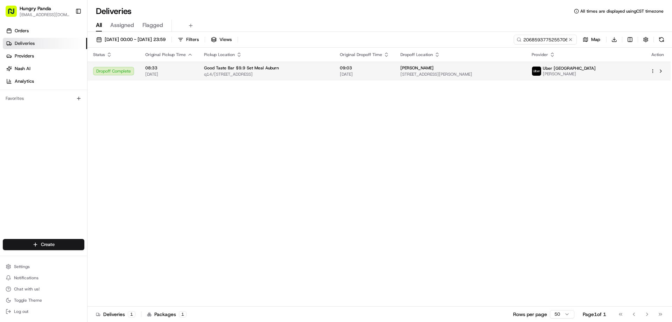
click at [389, 68] on span "09:03" at bounding box center [364, 68] width 49 height 6
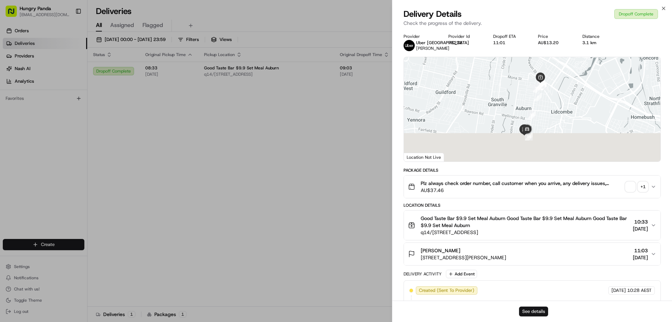
click at [539, 309] on button "See details" at bounding box center [533, 311] width 29 height 10
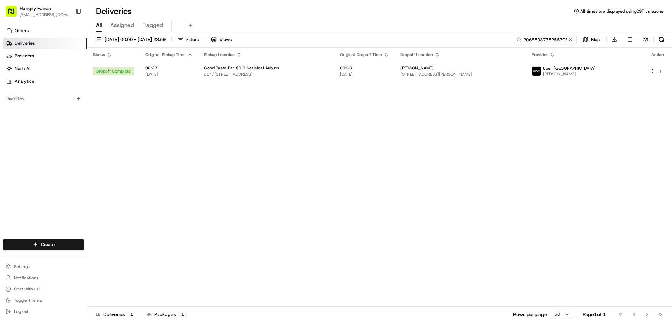
click at [569, 39] on button at bounding box center [570, 39] width 7 height 7
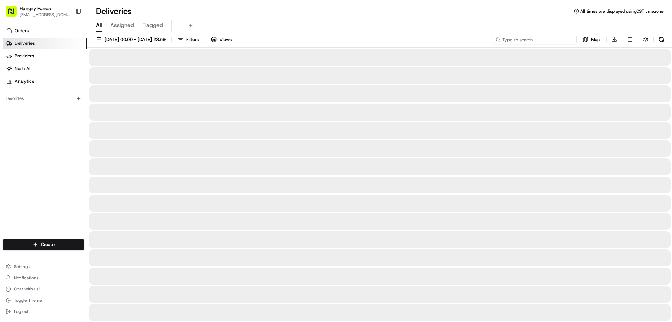
drag, startPoint x: 567, startPoint y: 37, endPoint x: 564, endPoint y: 37, distance: 3.9
click at [567, 37] on input at bounding box center [535, 40] width 84 height 10
paste input "336056314555776103938"
type input "336056314555776103938"
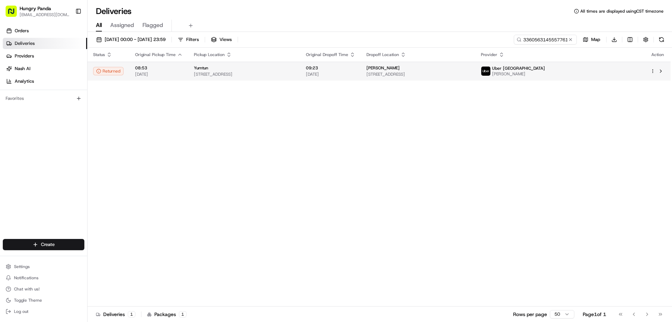
click at [355, 76] on span "[DATE]" at bounding box center [330, 74] width 49 height 6
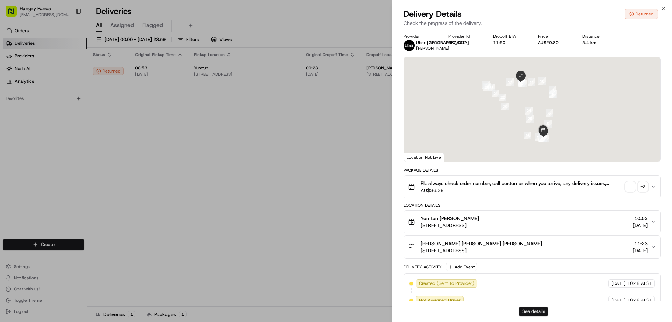
click at [525, 312] on button "See details" at bounding box center [533, 311] width 29 height 10
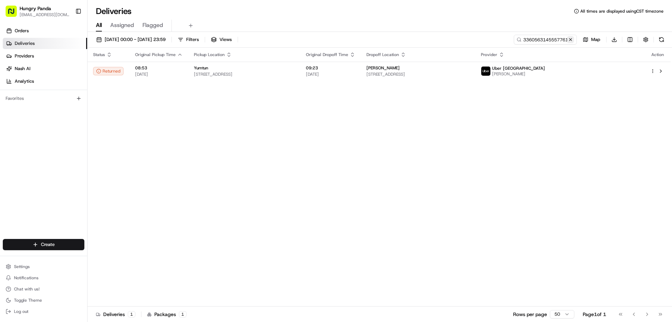
click at [570, 40] on button at bounding box center [570, 39] width 7 height 7
click at [570, 40] on input at bounding box center [535, 40] width 84 height 10
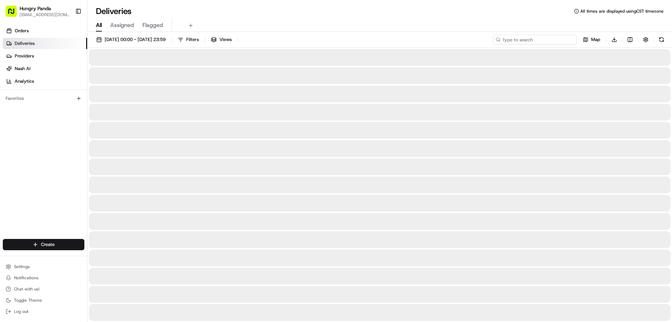
click at [568, 41] on input at bounding box center [535, 40] width 84 height 10
paste input "456854765515473430465"
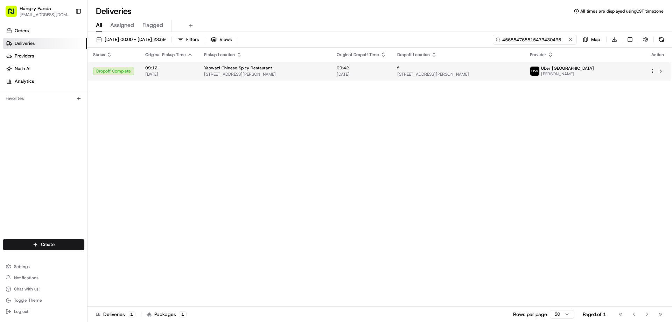
type input "456854765515473430465"
click at [386, 66] on span "09:42" at bounding box center [361, 68] width 49 height 6
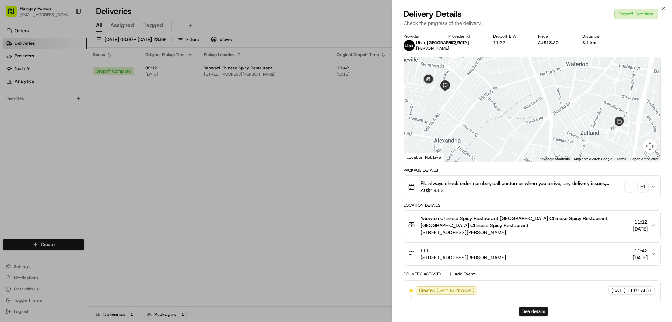
click at [532, 317] on div "See details" at bounding box center [532, 310] width 280 height 21
click at [530, 315] on button "See details" at bounding box center [533, 311] width 29 height 10
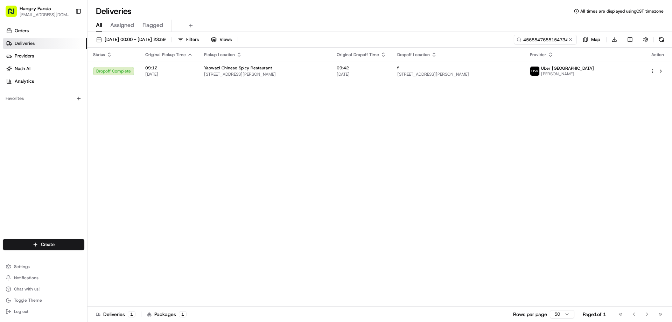
click at [571, 39] on button at bounding box center [570, 39] width 7 height 7
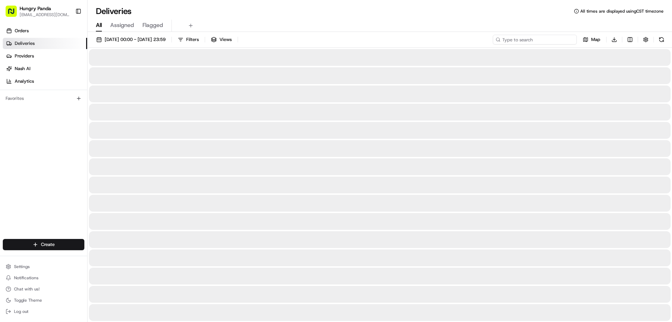
click at [571, 39] on input at bounding box center [535, 40] width 84 height 10
paste input "4767593955854799381273"
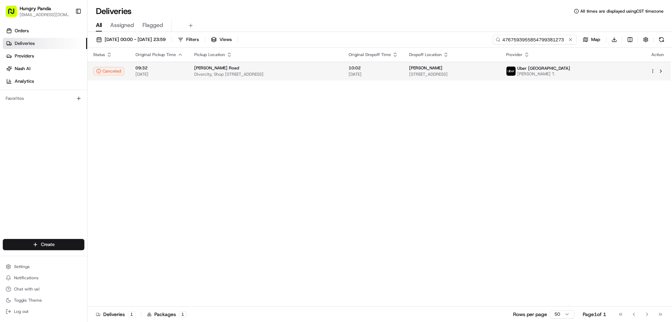
type input "4767593955854799381273"
click at [368, 73] on td "10:02 [DATE]" at bounding box center [373, 71] width 61 height 19
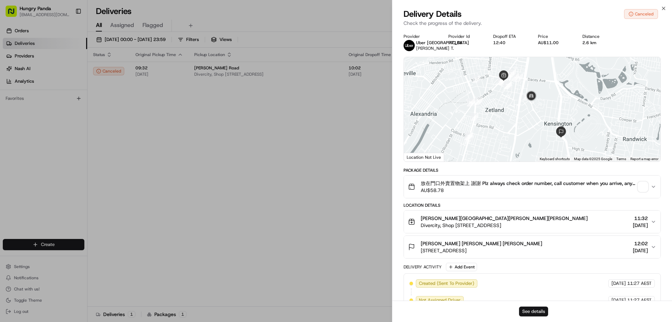
click at [529, 310] on button "See details" at bounding box center [533, 311] width 29 height 10
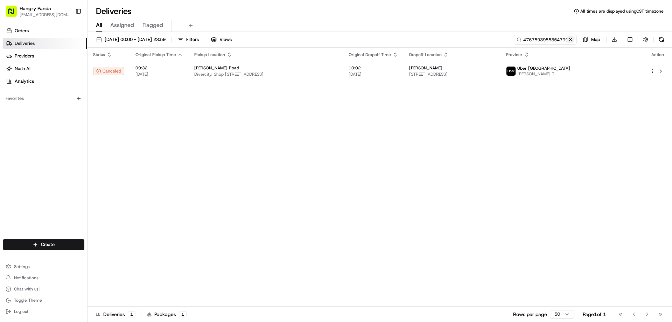
click at [571, 39] on button at bounding box center [570, 39] width 7 height 7
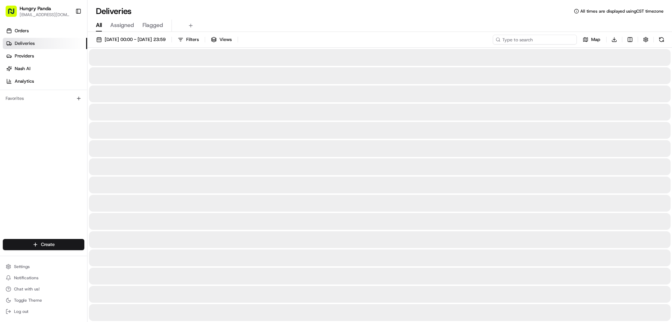
drag, startPoint x: 571, startPoint y: 39, endPoint x: 532, endPoint y: 54, distance: 41.8
click at [571, 39] on input at bounding box center [535, 40] width 84 height 10
paste input "6763523875357761221827"
type input "6763523875357761221827"
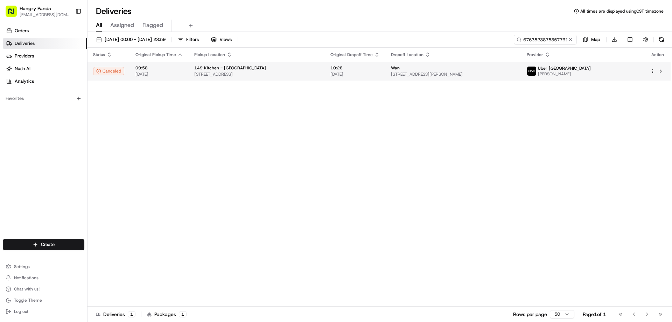
click at [380, 66] on span "10:28" at bounding box center [354, 68] width 49 height 6
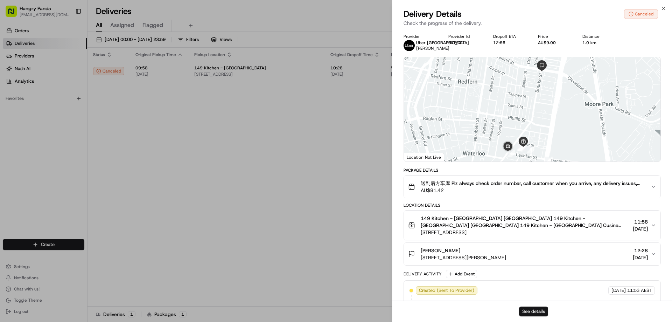
click at [526, 308] on button "See details" at bounding box center [533, 311] width 29 height 10
drag, startPoint x: 374, startPoint y: 141, endPoint x: 392, endPoint y: 104, distance: 40.7
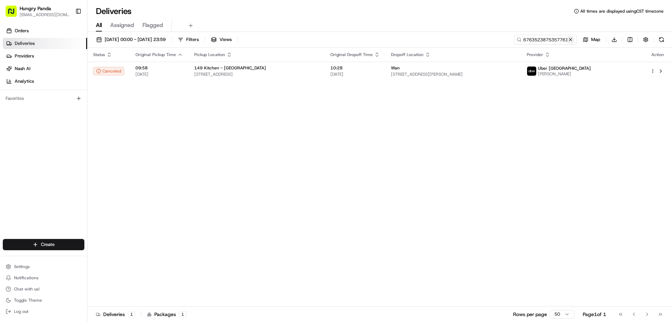
click at [570, 40] on button at bounding box center [570, 39] width 7 height 7
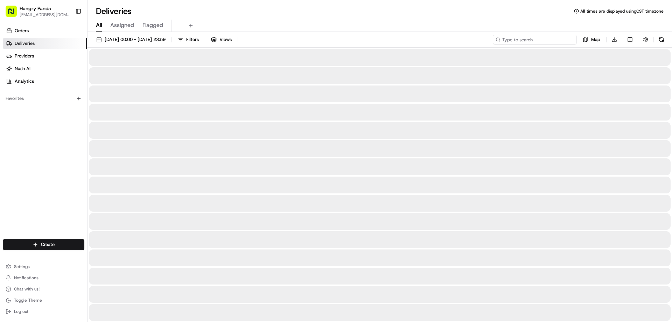
drag, startPoint x: 570, startPoint y: 40, endPoint x: 558, endPoint y: 43, distance: 12.0
click at [570, 40] on input at bounding box center [535, 40] width 84 height 10
paste input "6763561715554779161653"
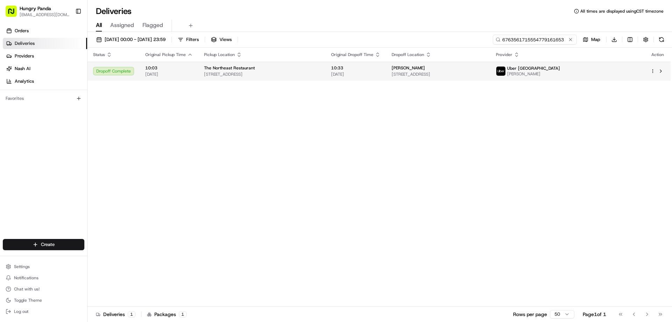
type input "6763561715554779161653"
click at [379, 78] on td "10:33 [DATE]" at bounding box center [355, 71] width 61 height 19
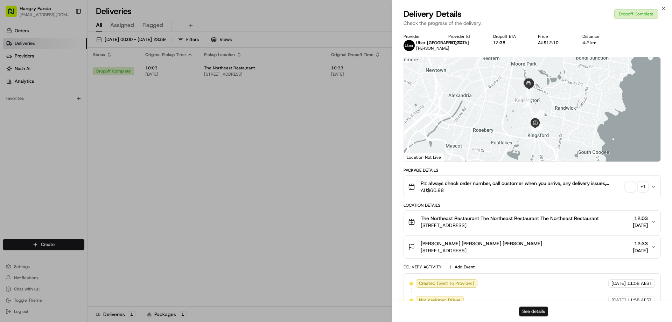
click at [532, 311] on button "See details" at bounding box center [533, 311] width 29 height 10
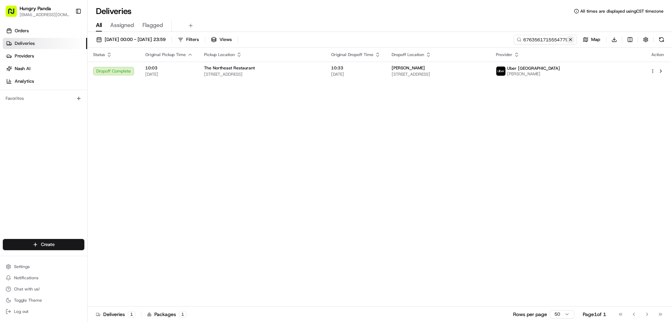
click at [572, 42] on button at bounding box center [570, 39] width 7 height 7
click at [572, 42] on input at bounding box center [535, 40] width 84 height 10
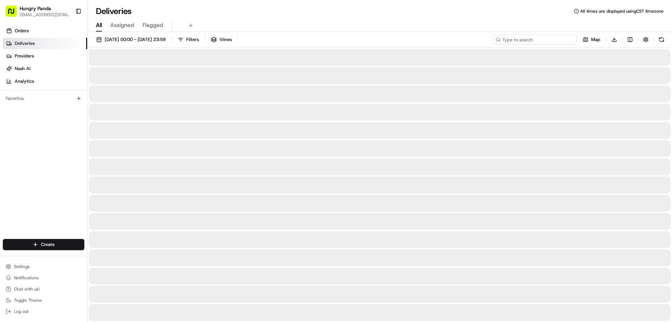
paste input "7860541365654757051285"
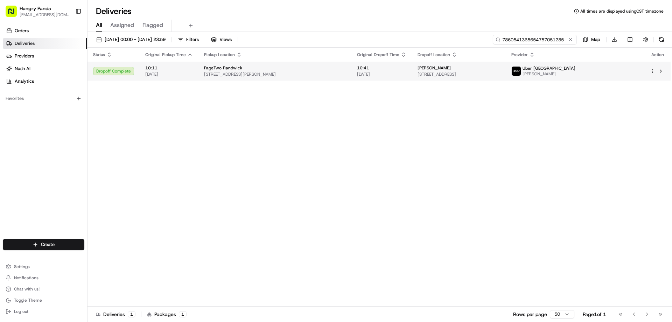
type input "7860541365654757051285"
click at [406, 68] on span "10:41" at bounding box center [381, 68] width 49 height 6
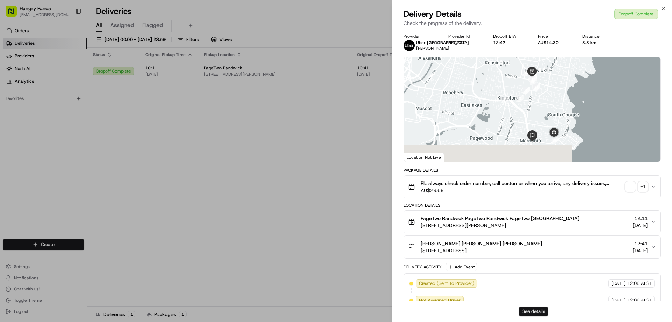
click at [521, 310] on button "See details" at bounding box center [533, 311] width 29 height 10
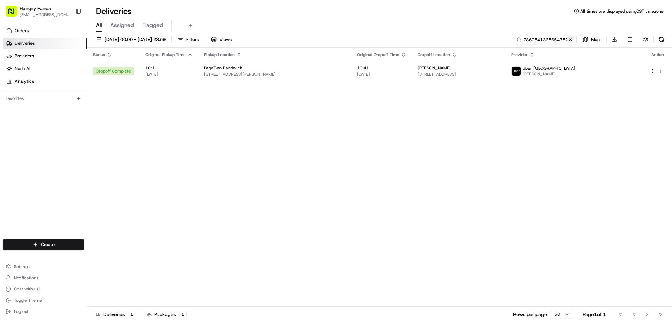
click at [568, 40] on button at bounding box center [570, 39] width 7 height 7
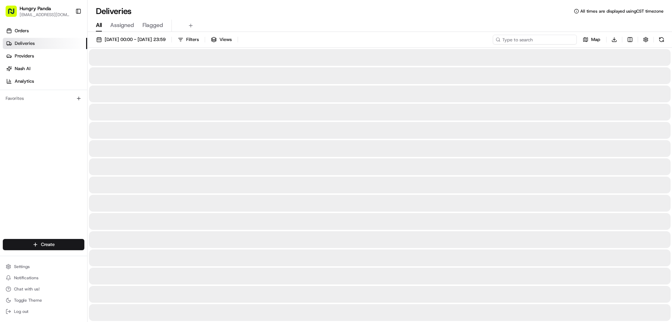
drag, startPoint x: 568, startPoint y: 40, endPoint x: 548, endPoint y: 44, distance: 21.2
click at [568, 40] on input at bounding box center [535, 40] width 84 height 10
paste input "6568518755857743081599"
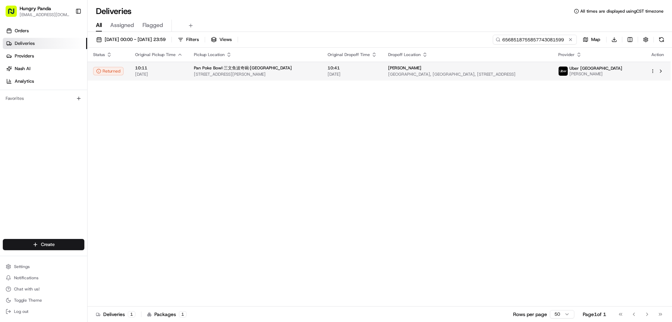
type input "6568518755857743081599"
click at [395, 69] on div "[PERSON_NAME]" at bounding box center [467, 68] width 158 height 6
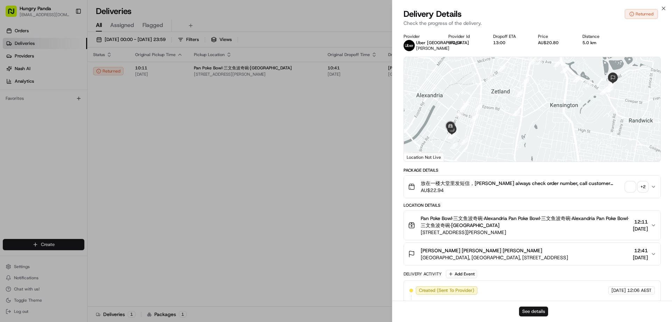
click at [532, 310] on button "See details" at bounding box center [533, 311] width 29 height 10
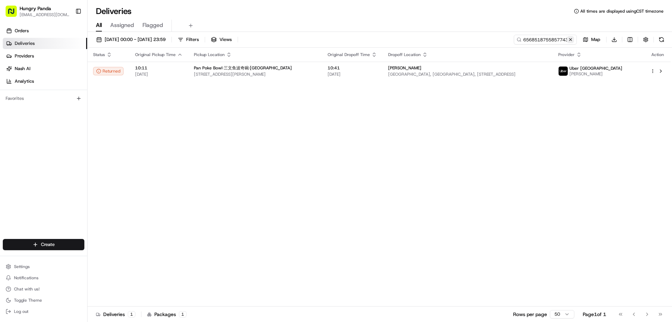
click at [571, 40] on button at bounding box center [570, 39] width 7 height 7
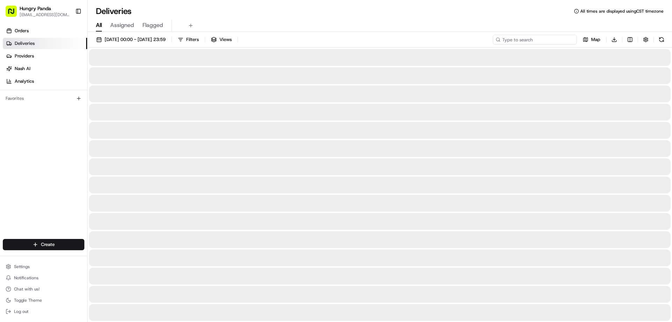
click at [567, 41] on input at bounding box center [535, 40] width 84 height 10
paste input "077058980595178401318"
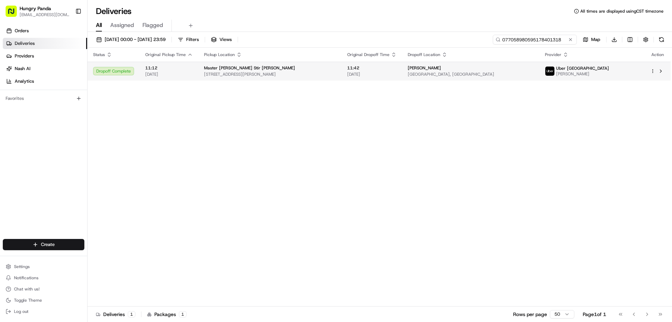
type input "077058980595178401318"
click at [409, 69] on span "[PERSON_NAME]" at bounding box center [424, 68] width 33 height 6
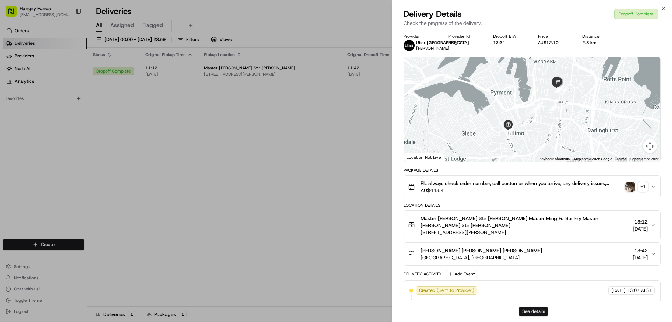
click at [530, 310] on button "See details" at bounding box center [533, 311] width 29 height 10
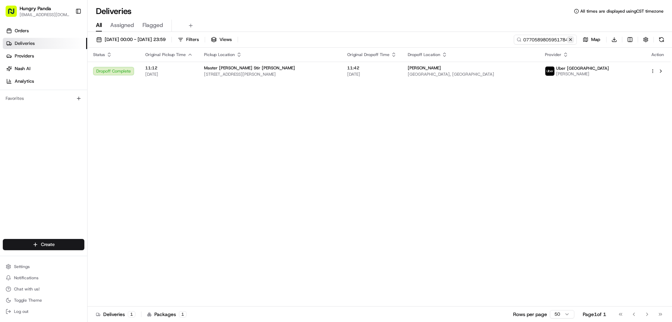
click at [572, 39] on button at bounding box center [570, 39] width 7 height 7
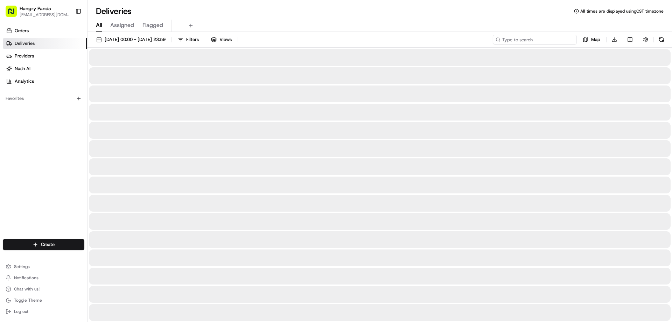
drag, startPoint x: 572, startPoint y: 39, endPoint x: 541, endPoint y: 49, distance: 32.7
click at [571, 39] on input at bounding box center [535, 40] width 84 height 10
paste input "0573536365954722271461"
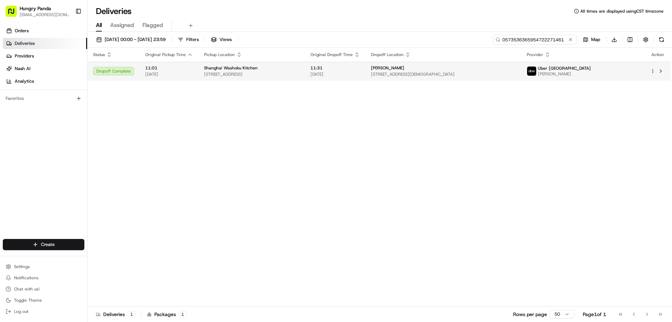
type input "0573536365954722271461"
click at [360, 68] on span "11:31" at bounding box center [334, 68] width 49 height 6
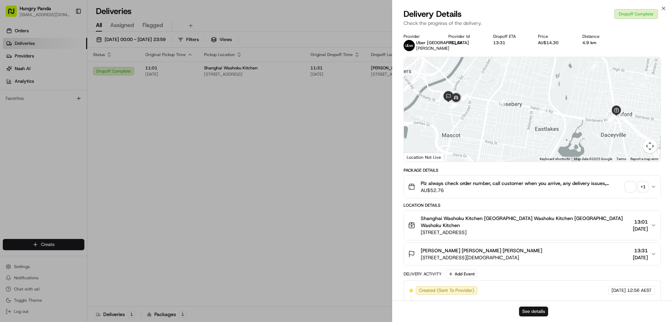
click at [531, 310] on button "See details" at bounding box center [533, 311] width 29 height 10
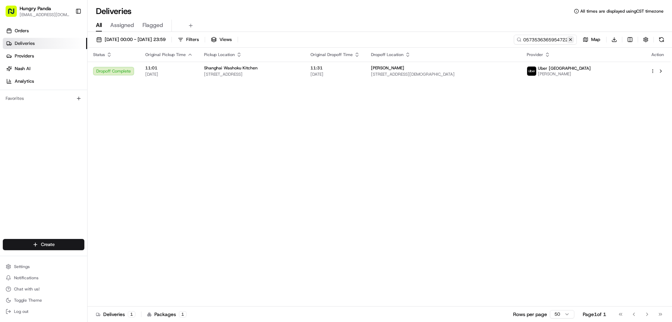
click at [569, 42] on button at bounding box center [570, 39] width 7 height 7
drag, startPoint x: 569, startPoint y: 42, endPoint x: 550, endPoint y: 45, distance: 18.9
click at [569, 42] on input at bounding box center [535, 40] width 84 height 10
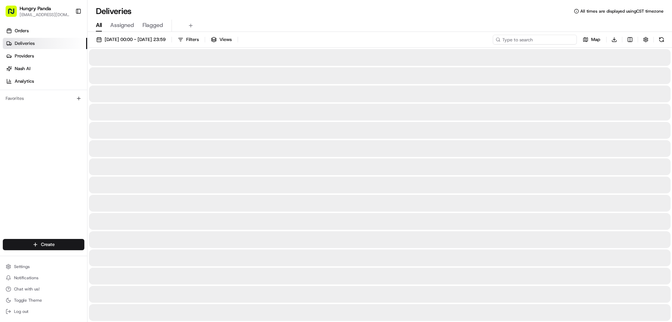
paste input "706851259535570977252"
type input "706851259535570977252"
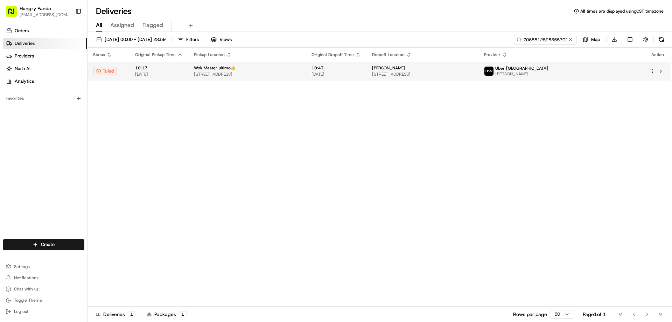
click at [306, 71] on td "Wok Master ultimo👍 [STREET_ADDRESS]" at bounding box center [247, 71] width 118 height 19
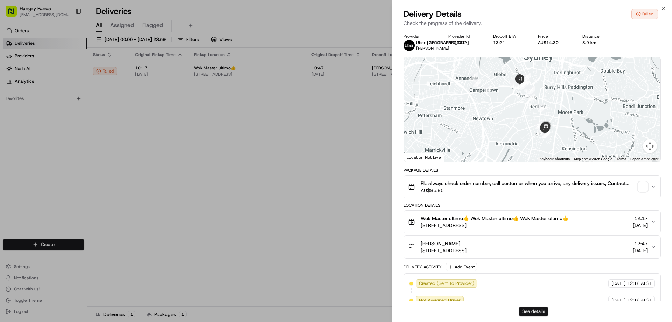
click at [536, 313] on button "See details" at bounding box center [533, 311] width 29 height 10
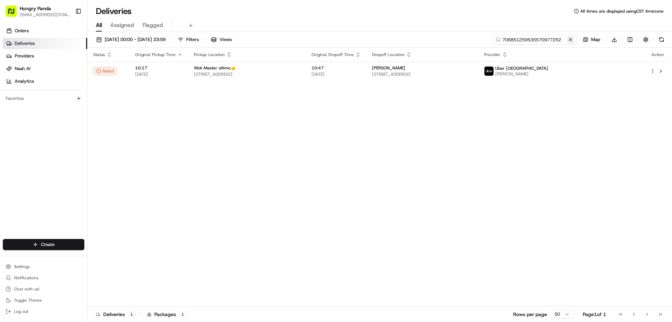
click at [566, 39] on div "706851259535570977252" at bounding box center [535, 40] width 84 height 10
click at [570, 38] on button at bounding box center [570, 39] width 7 height 7
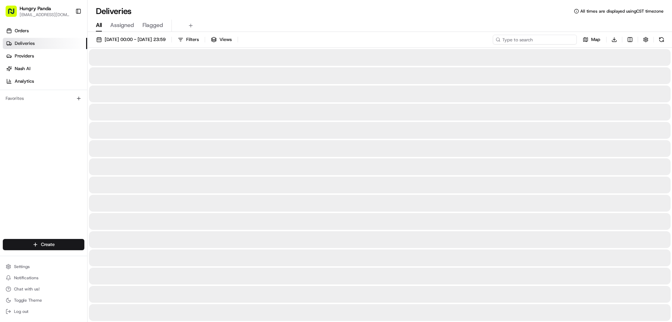
click at [559, 35] on input at bounding box center [535, 40] width 84 height 10
paste input "465855444515277632434"
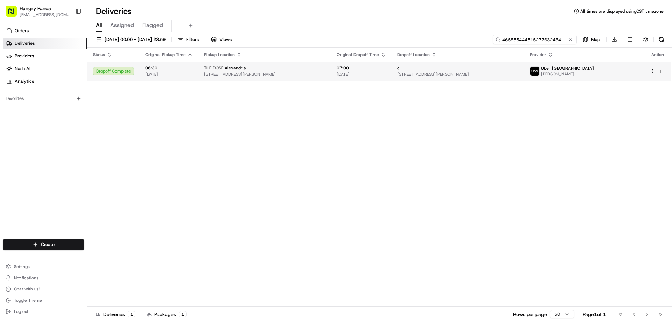
type input "465855444515277632434"
click at [386, 74] on span "[DATE]" at bounding box center [361, 74] width 49 height 6
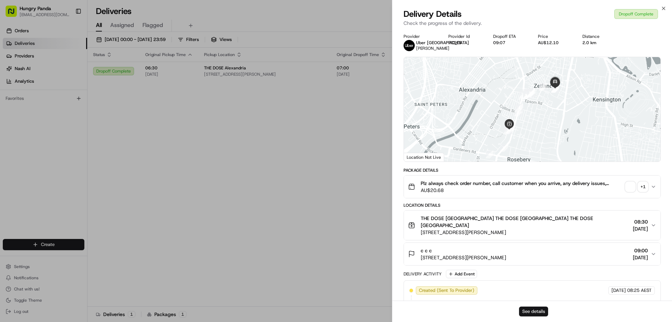
click at [525, 307] on button "See details" at bounding box center [533, 311] width 29 height 10
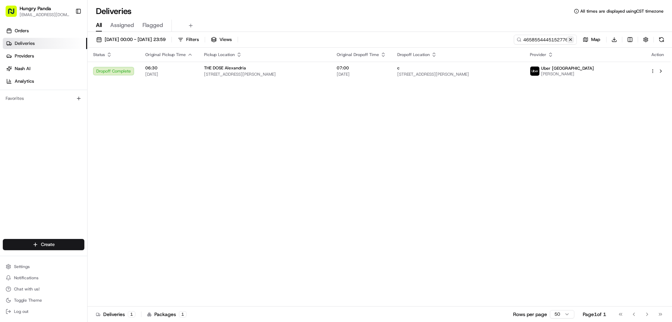
click at [570, 41] on button at bounding box center [570, 39] width 7 height 7
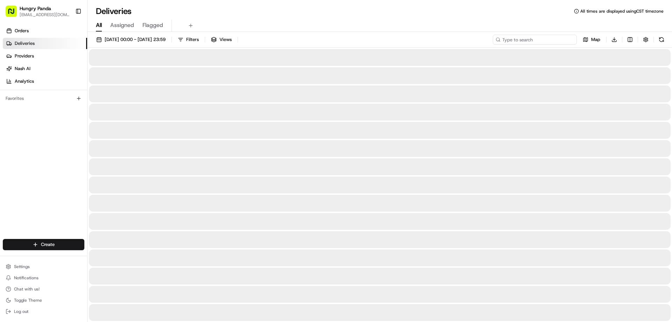
drag, startPoint x: 570, startPoint y: 41, endPoint x: 550, endPoint y: 49, distance: 20.7
click at [569, 41] on input at bounding box center [535, 40] width 84 height 10
paste input "7008594475357765962135"
type input "7008594475357765962135"
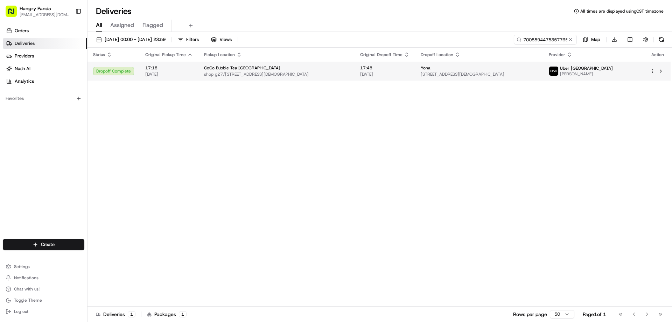
click at [346, 63] on td "CoCo Bubble Tea·Mascot shop [STREET_ADDRESS][DEMOGRAPHIC_DATA]" at bounding box center [276, 71] width 156 height 19
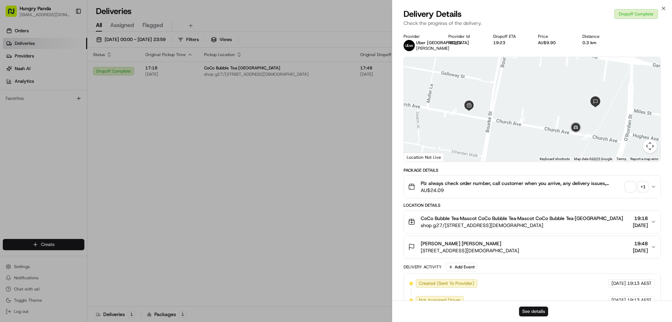
click at [525, 308] on button "See details" at bounding box center [533, 311] width 29 height 10
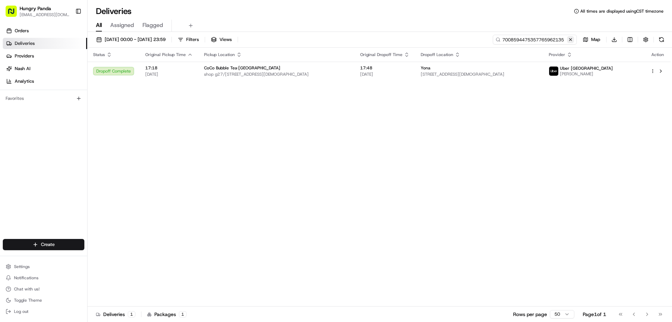
click at [569, 36] on div "7008594475357765962135" at bounding box center [535, 40] width 84 height 10
click at [569, 37] on button at bounding box center [570, 39] width 7 height 7
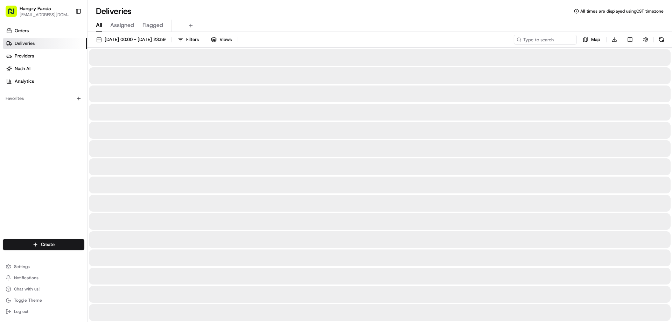
click at [533, 47] on div "[DATE] 00:00 - [DATE] 23:59 Filters Views Map Download" at bounding box center [379, 41] width 584 height 13
click at [534, 42] on input at bounding box center [535, 40] width 84 height 10
paste input "067855039565773692850"
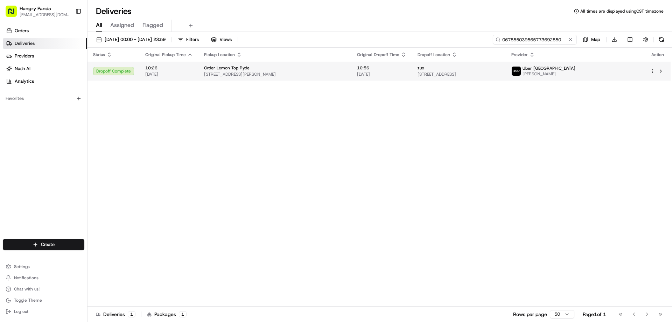
type input "067855039565773692850"
click at [346, 68] on div "Order Lemon Top Ryde" at bounding box center [275, 68] width 142 height 6
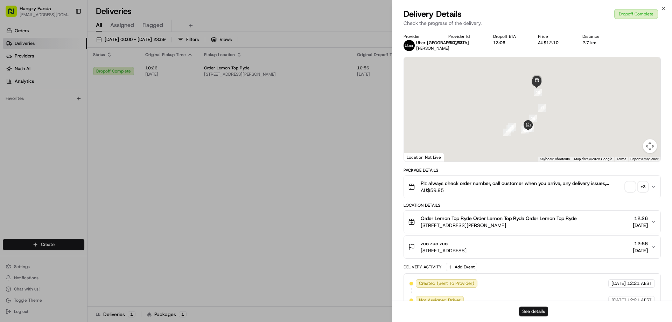
click at [535, 310] on button "See details" at bounding box center [533, 311] width 29 height 10
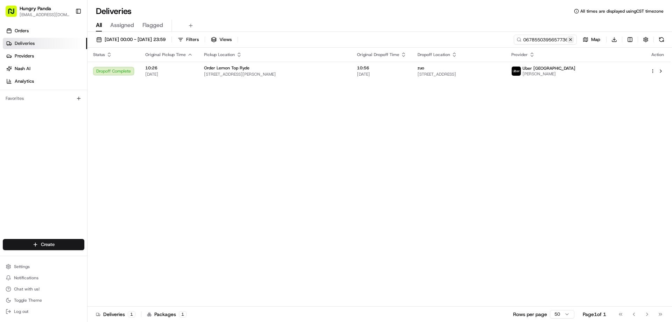
click at [567, 39] on button at bounding box center [570, 39] width 7 height 7
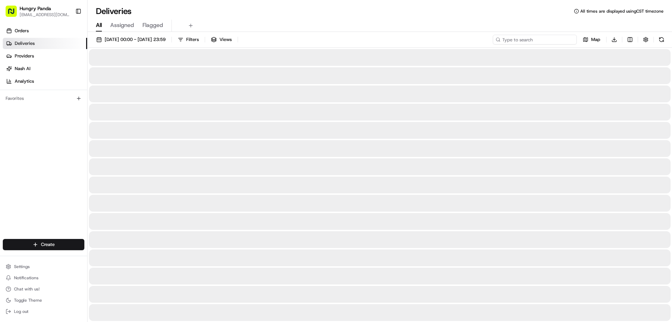
drag, startPoint x: 567, startPoint y: 39, endPoint x: 559, endPoint y: 43, distance: 9.9
click at [567, 39] on input at bounding box center [535, 40] width 84 height 10
paste input "936355218515477358744"
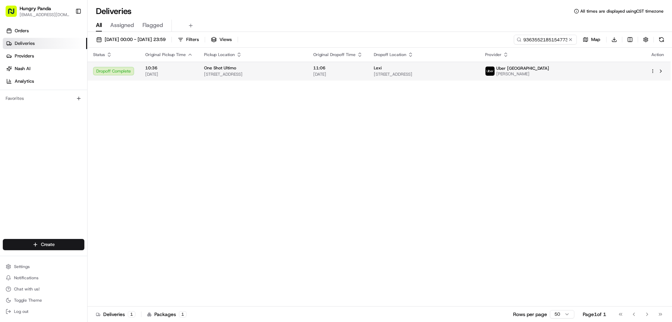
click at [302, 75] on span "[STREET_ADDRESS]" at bounding box center [253, 74] width 98 height 6
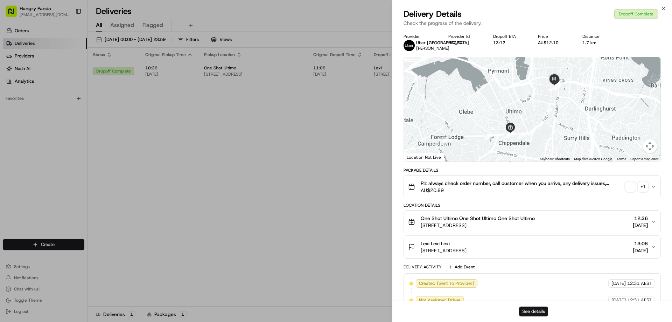
click at [528, 308] on button "See details" at bounding box center [533, 311] width 29 height 10
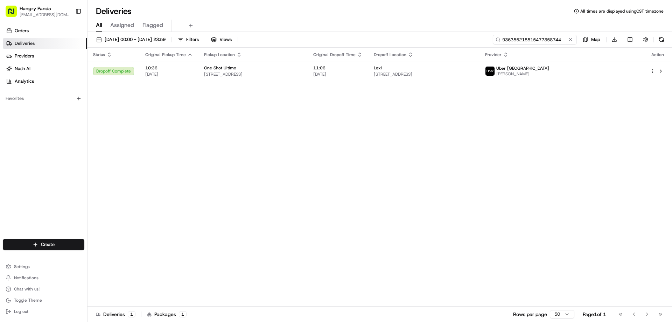
click at [541, 37] on input "936355218515477358744" at bounding box center [535, 40] width 84 height 10
paste input "766536505951707551788"
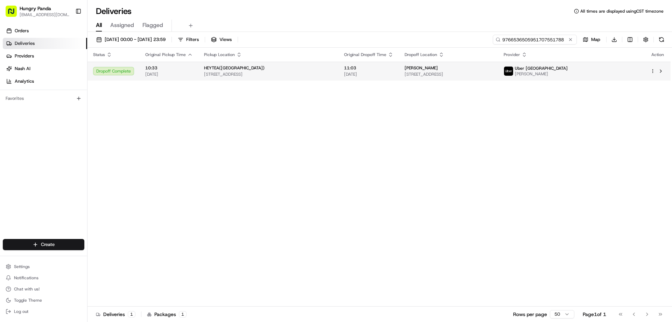
type input "9766536505951707551788"
click at [399, 69] on td "11:03 [DATE]" at bounding box center [368, 71] width 61 height 19
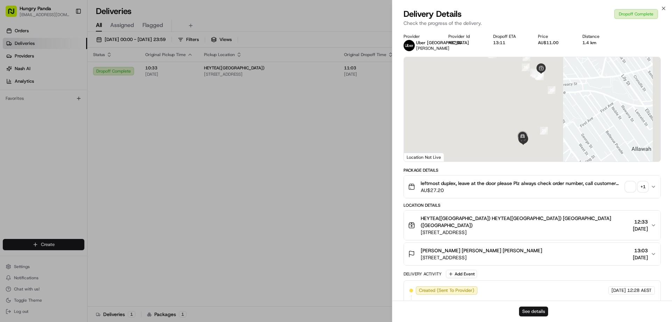
click at [536, 309] on button "See details" at bounding box center [533, 311] width 29 height 10
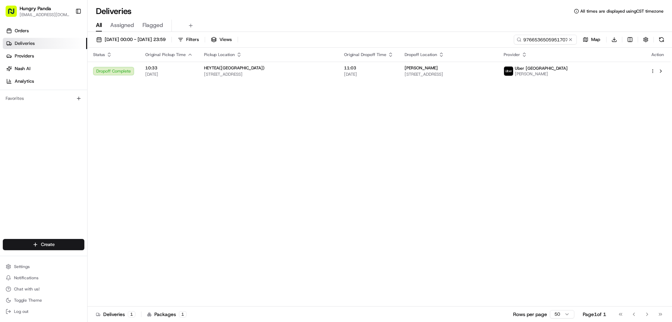
click at [569, 40] on button at bounding box center [570, 39] width 7 height 7
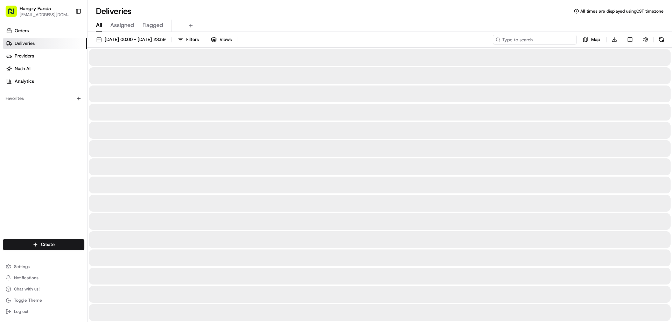
click at [569, 40] on input at bounding box center [535, 40] width 84 height 10
paste input "2275519775852750151924"
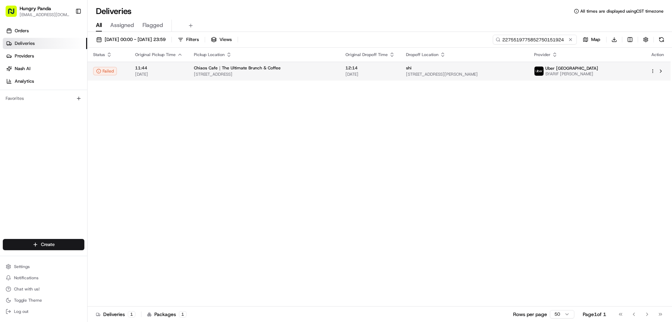
type input "2275519775852750151924"
click at [380, 71] on span "12:14" at bounding box center [369, 68] width 49 height 6
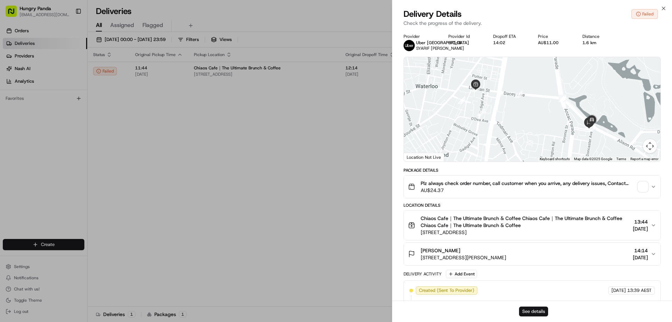
click at [542, 314] on button "See details" at bounding box center [533, 311] width 29 height 10
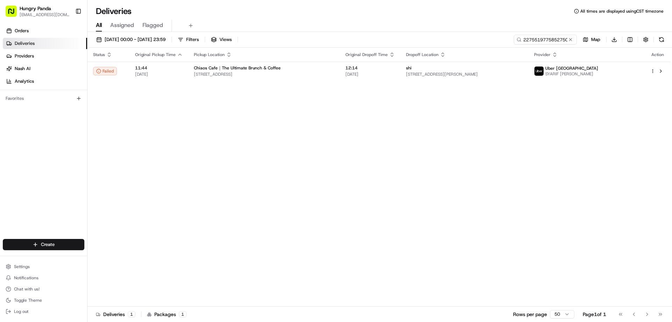
click at [571, 38] on button at bounding box center [570, 39] width 7 height 7
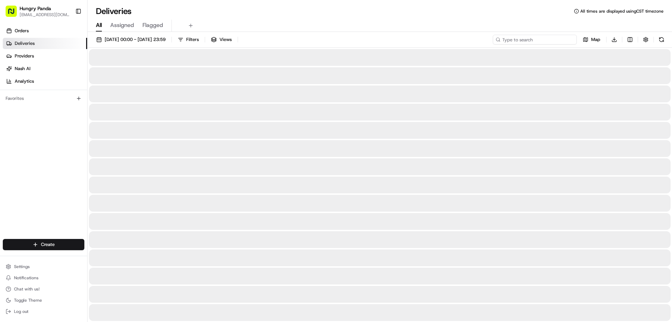
click at [571, 38] on input at bounding box center [535, 40] width 84 height 10
paste input "087255211575372675488"
type input "087255211575372675488"
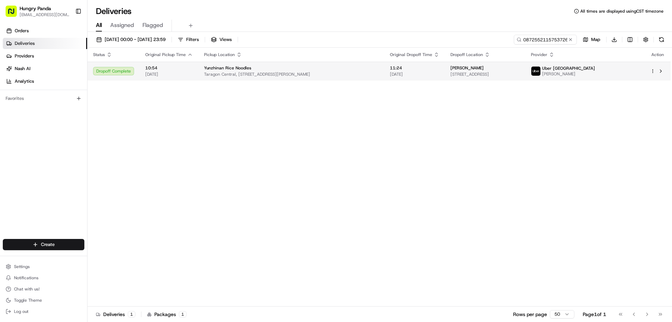
click at [392, 75] on span "[DATE]" at bounding box center [414, 74] width 49 height 6
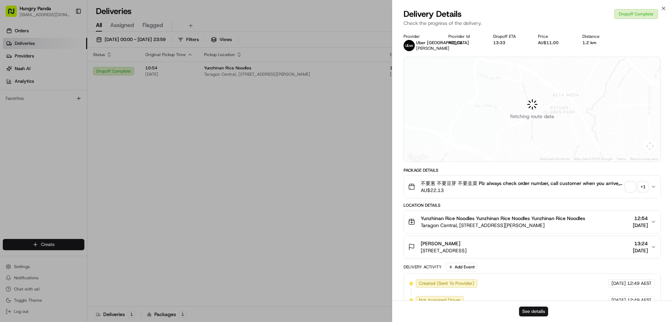
click at [532, 311] on button "See details" at bounding box center [533, 311] width 29 height 10
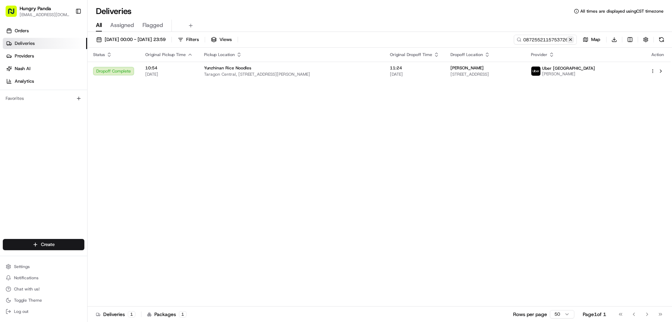
click at [570, 37] on button at bounding box center [570, 39] width 7 height 7
click at [570, 37] on input at bounding box center [535, 40] width 84 height 10
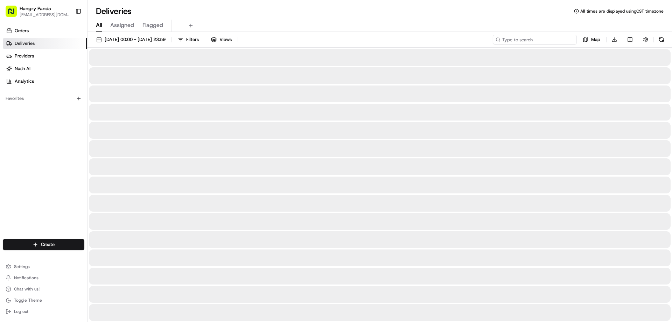
paste input "558745002545177970334"
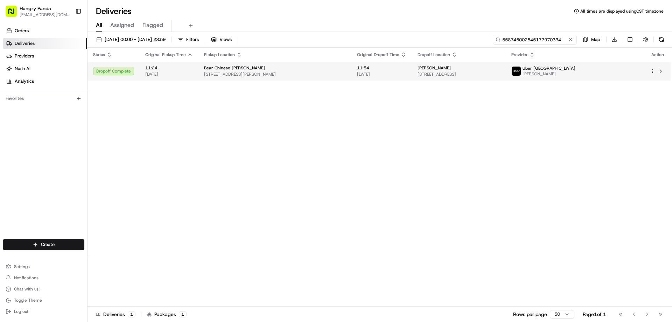
type input "558745002545177970334"
click at [392, 73] on span "[DATE]" at bounding box center [381, 74] width 49 height 6
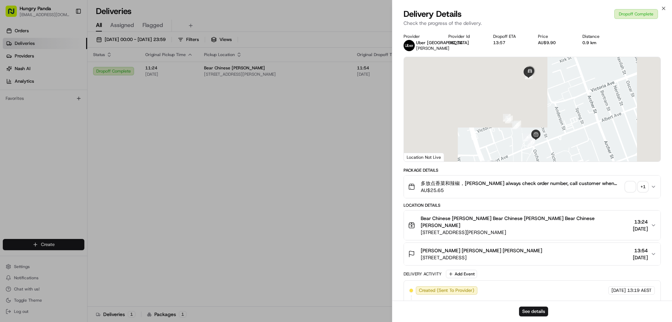
click at [532, 306] on div "See details" at bounding box center [532, 310] width 280 height 21
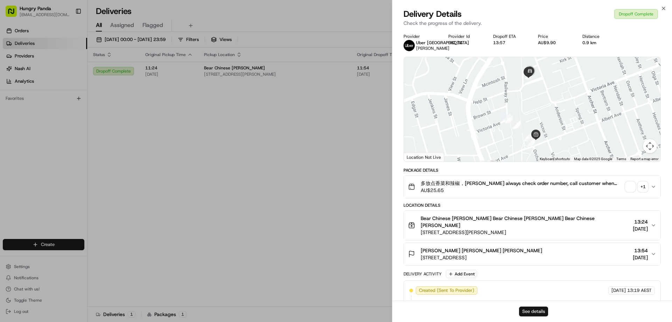
click at [522, 309] on button "See details" at bounding box center [533, 311] width 29 height 10
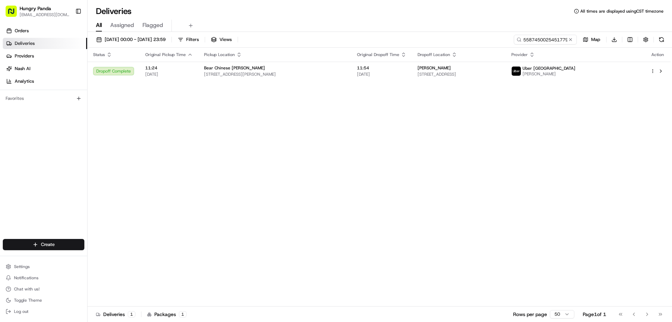
click at [567, 40] on button at bounding box center [570, 39] width 7 height 7
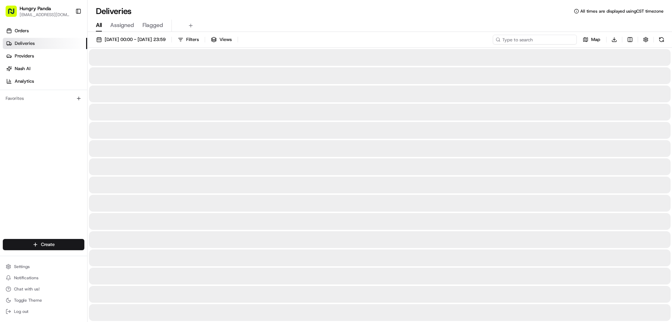
click at [567, 38] on input at bounding box center [535, 40] width 84 height 10
paste input "4591455905257773401767"
type input "4591455905257773401767"
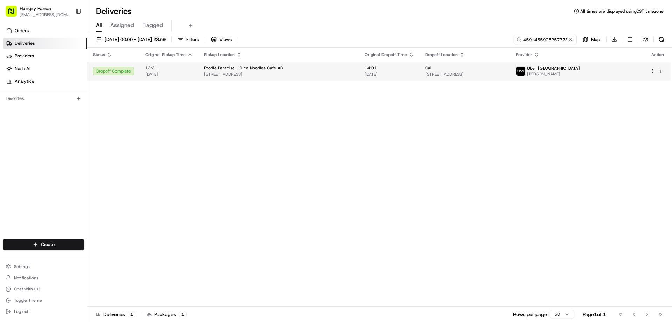
click at [384, 78] on td "14:01 [DATE]" at bounding box center [389, 71] width 61 height 19
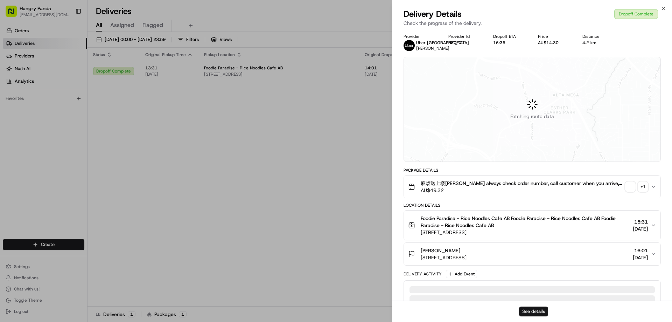
click at [526, 310] on button "See details" at bounding box center [533, 311] width 29 height 10
